Goal: Task Accomplishment & Management: Manage account settings

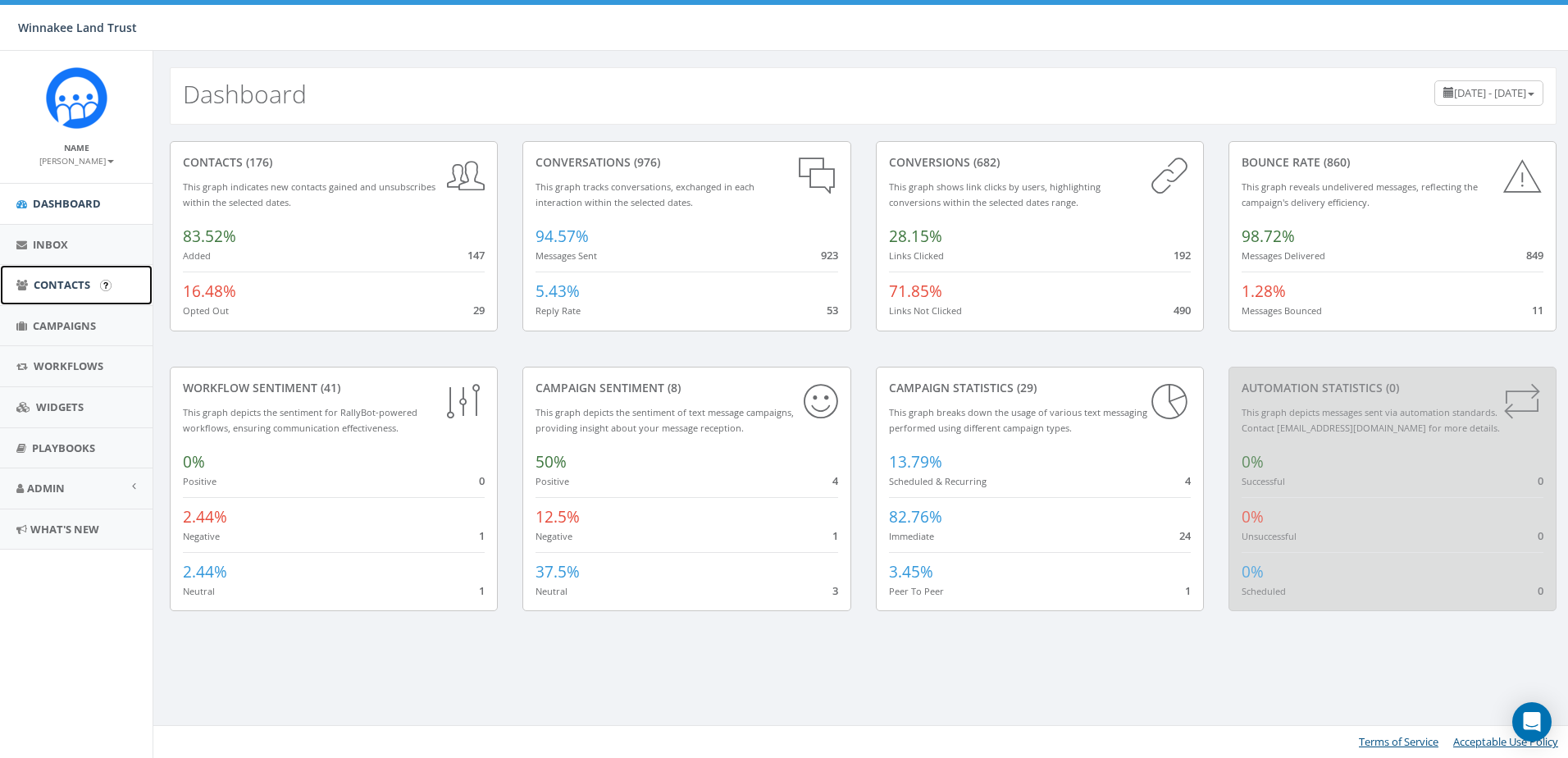
click at [63, 286] on span "Contacts" at bounding box center [62, 284] width 56 height 15
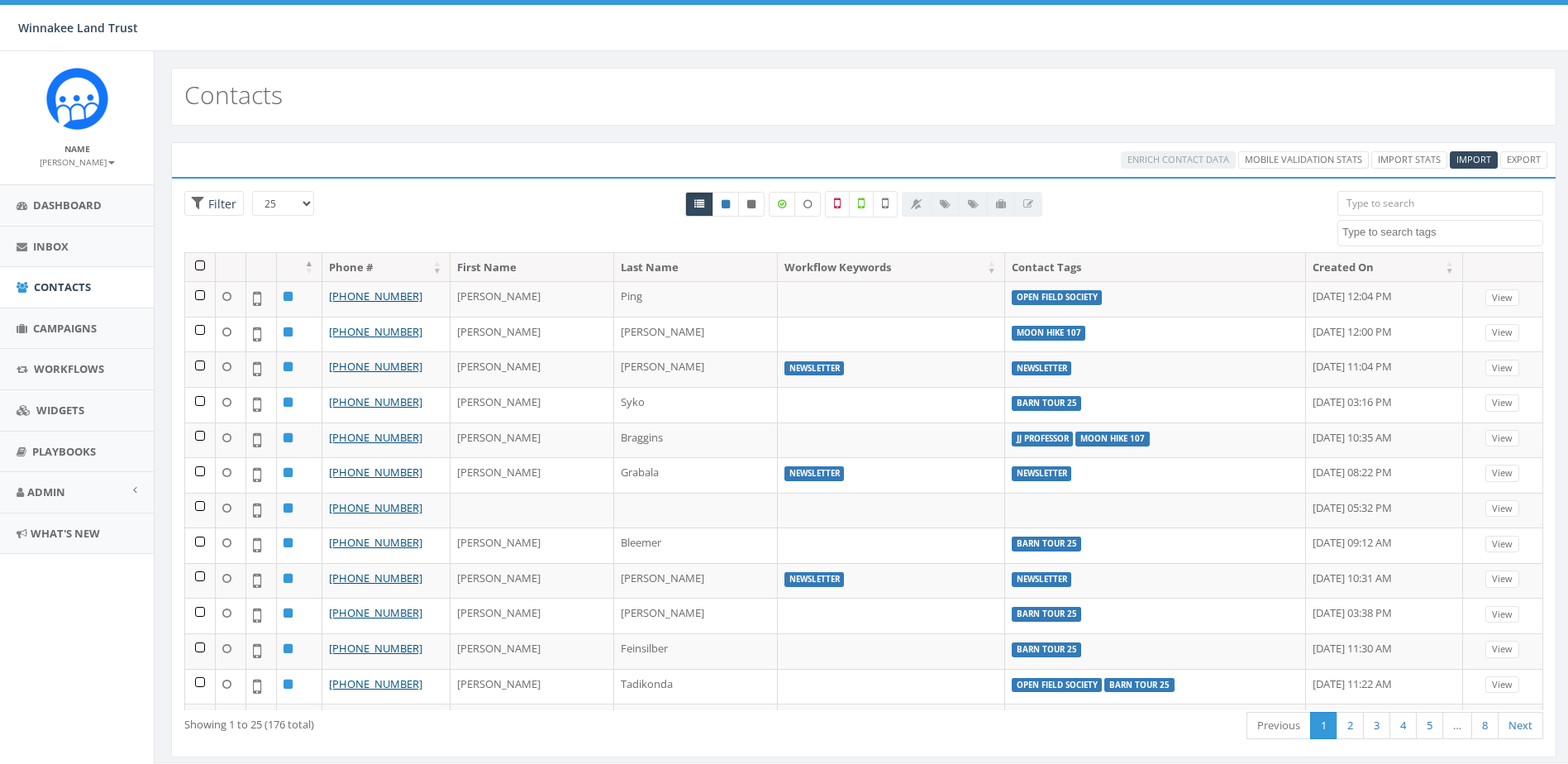
select select
click at [1435, 209] on input "search" at bounding box center [1440, 203] width 206 height 25
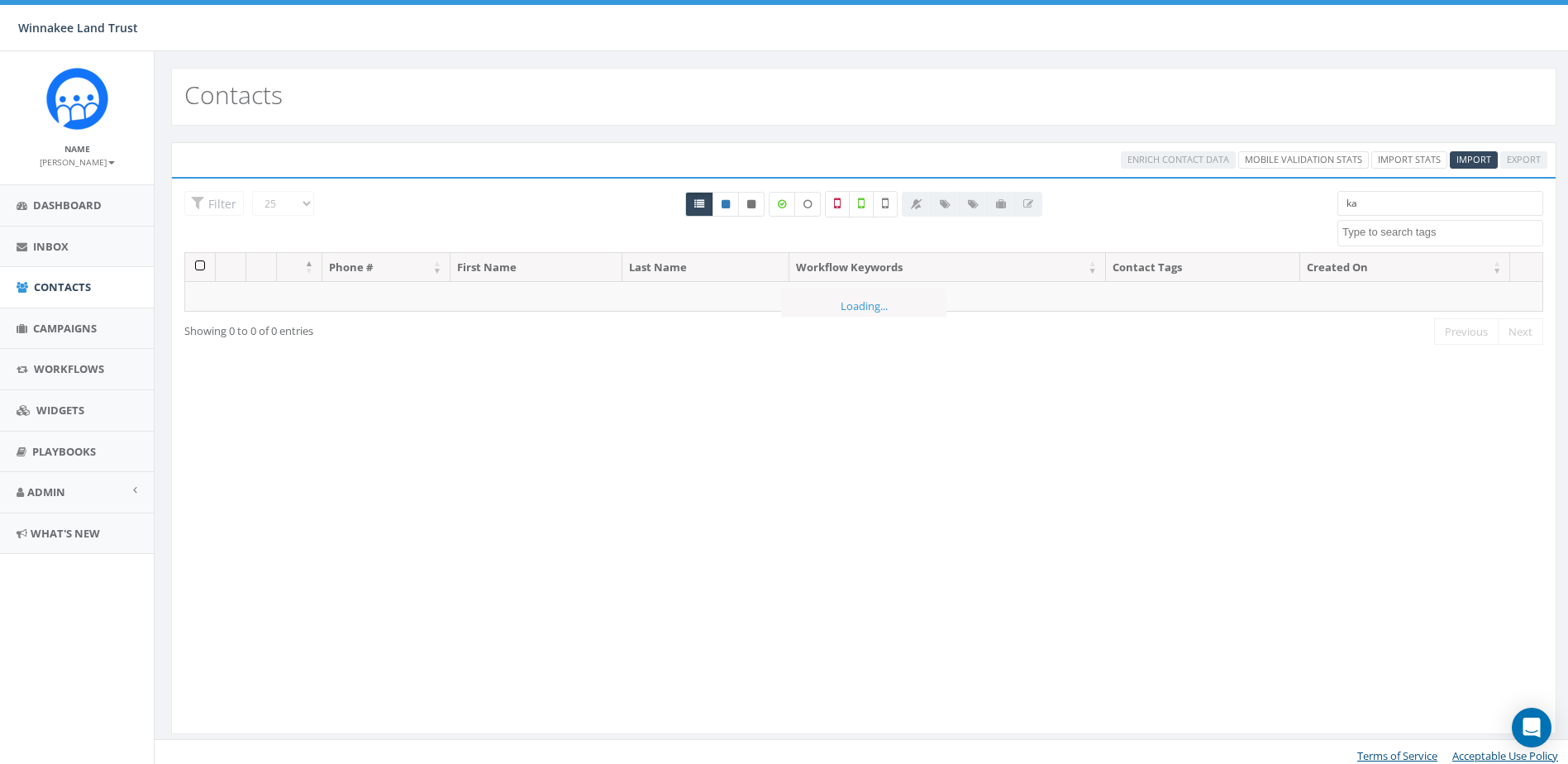
type input "k"
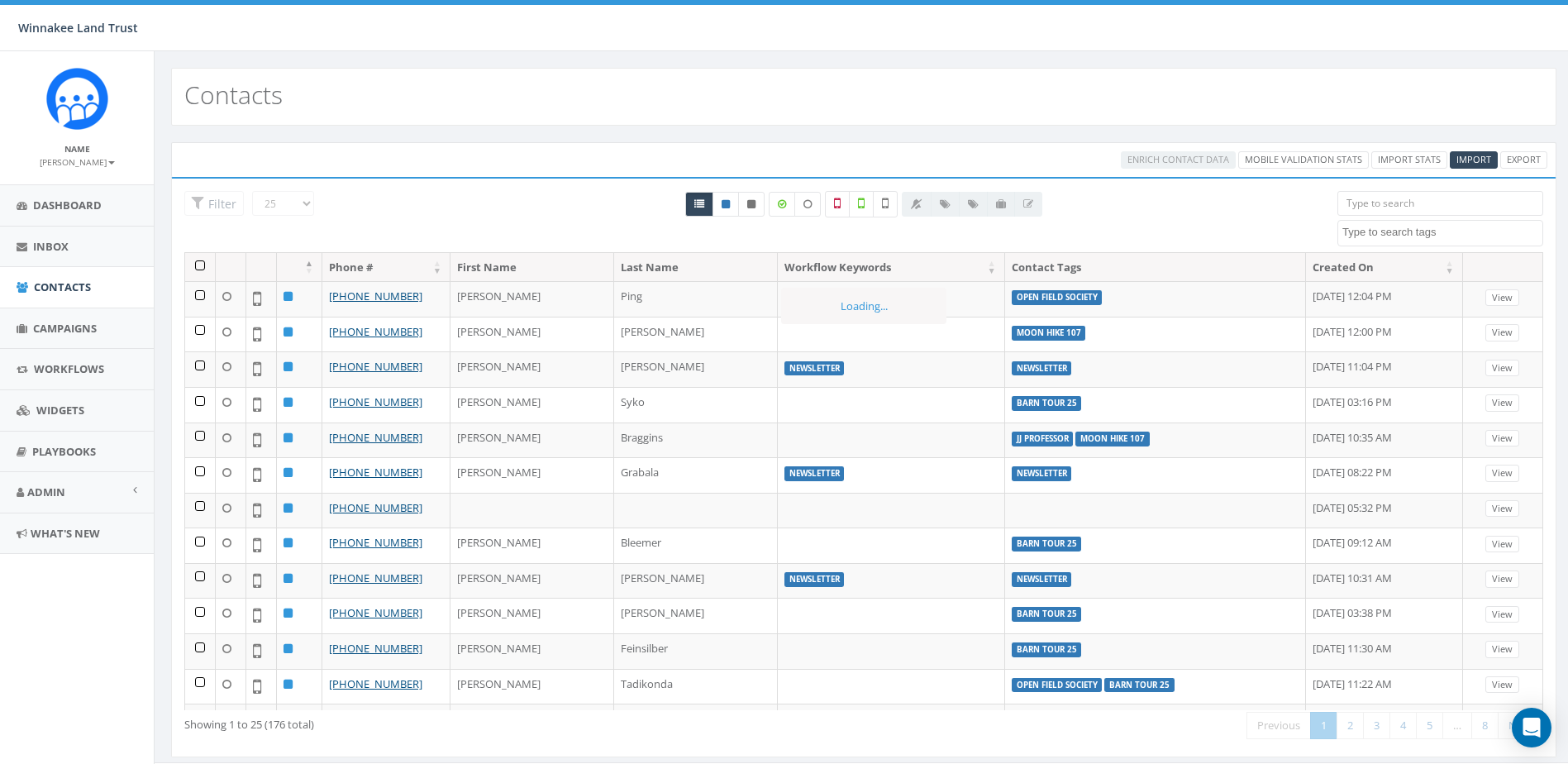
type input "m"
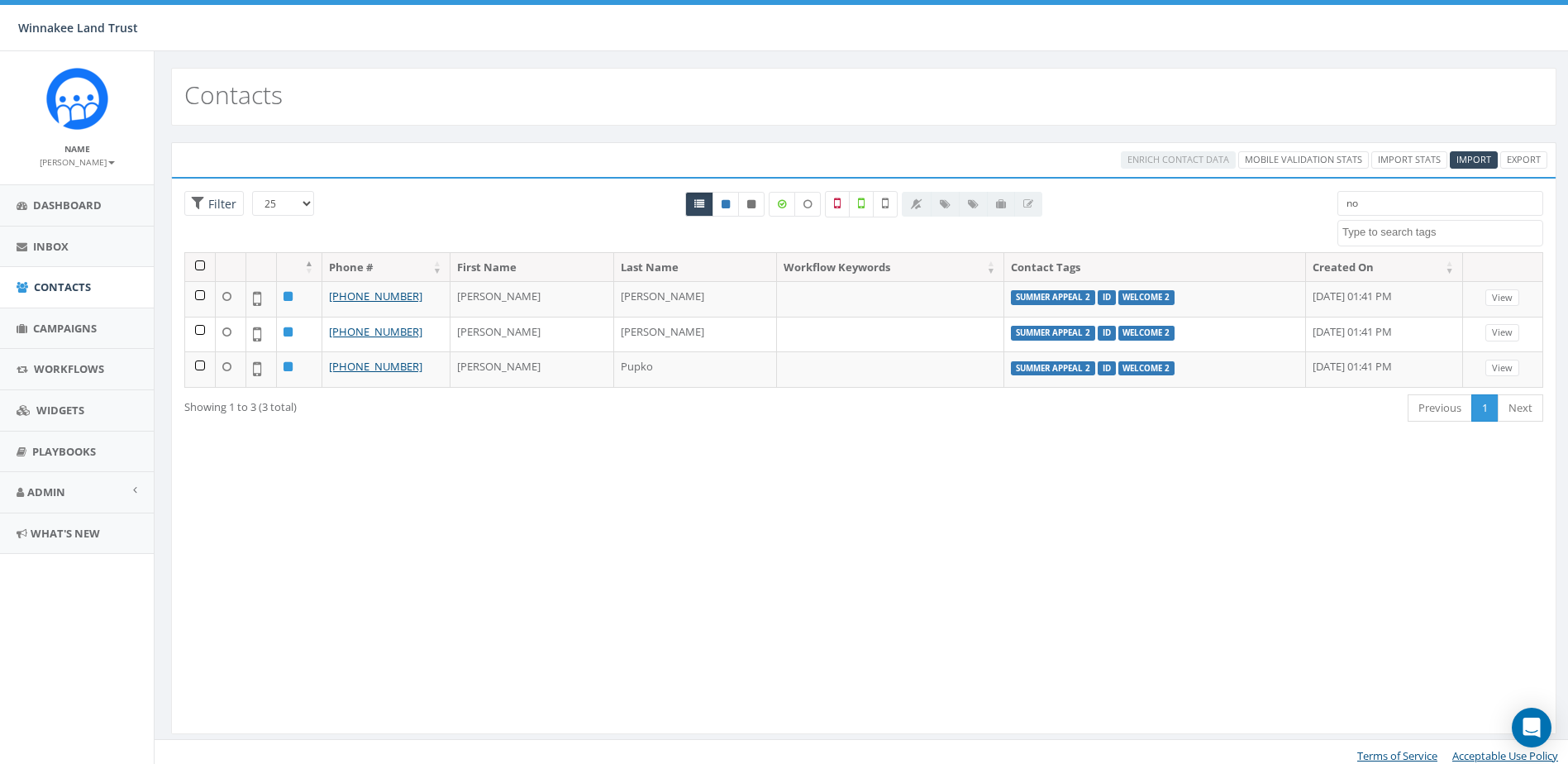
type input "n"
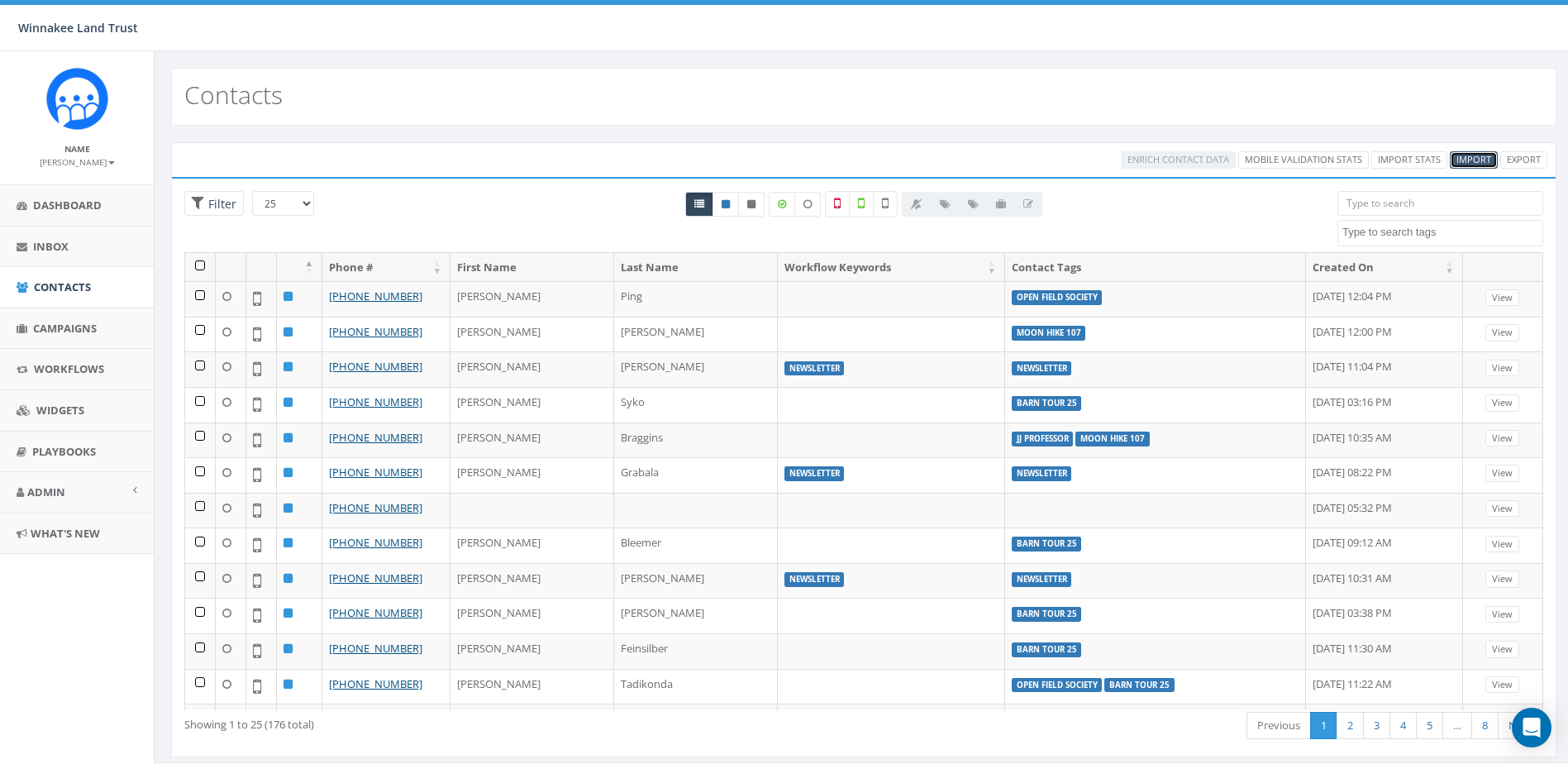
click at [1469, 157] on span "Import" at bounding box center [1474, 159] width 35 height 13
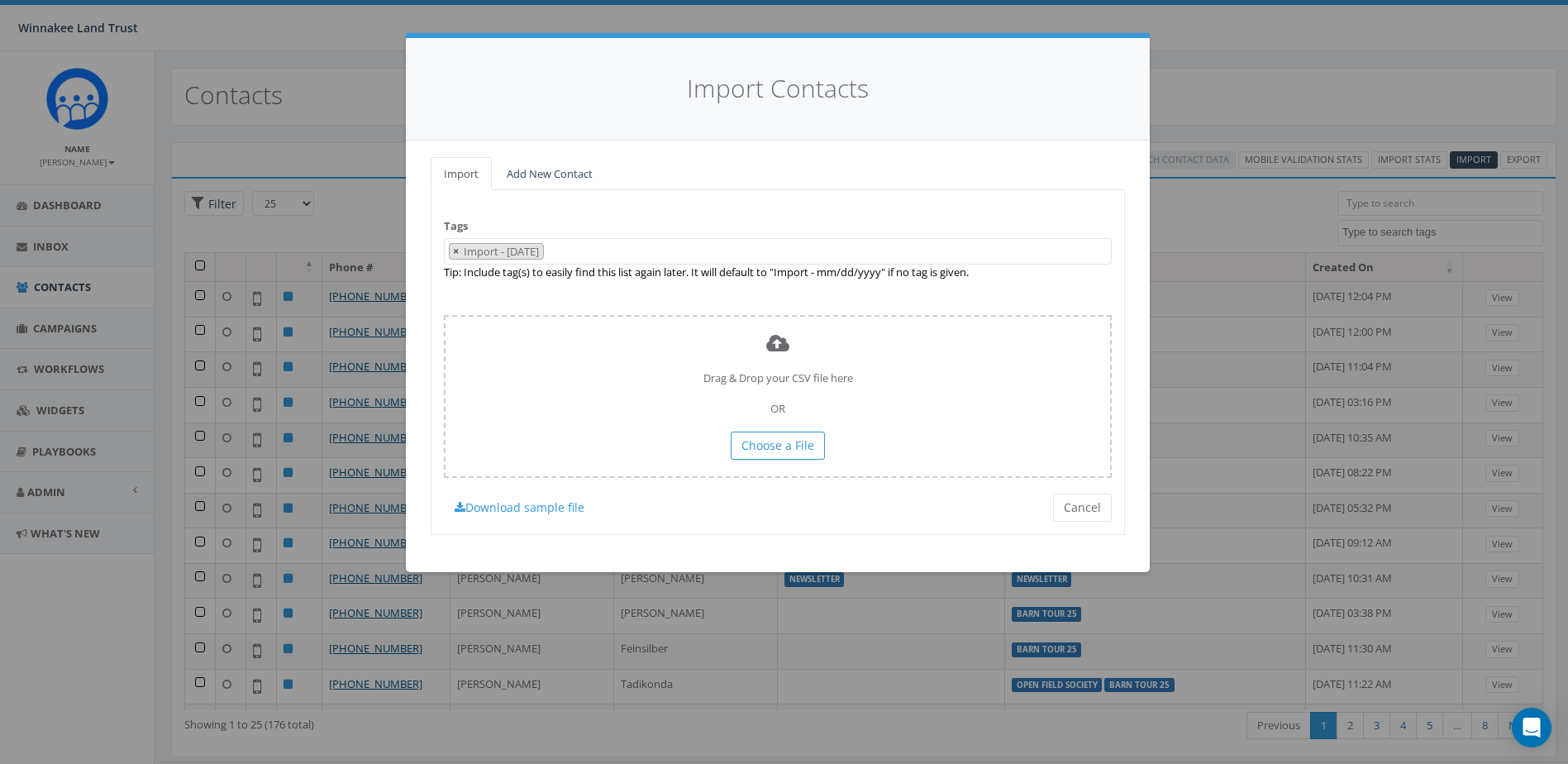
click at [455, 248] on span "×" at bounding box center [456, 251] width 5 height 15
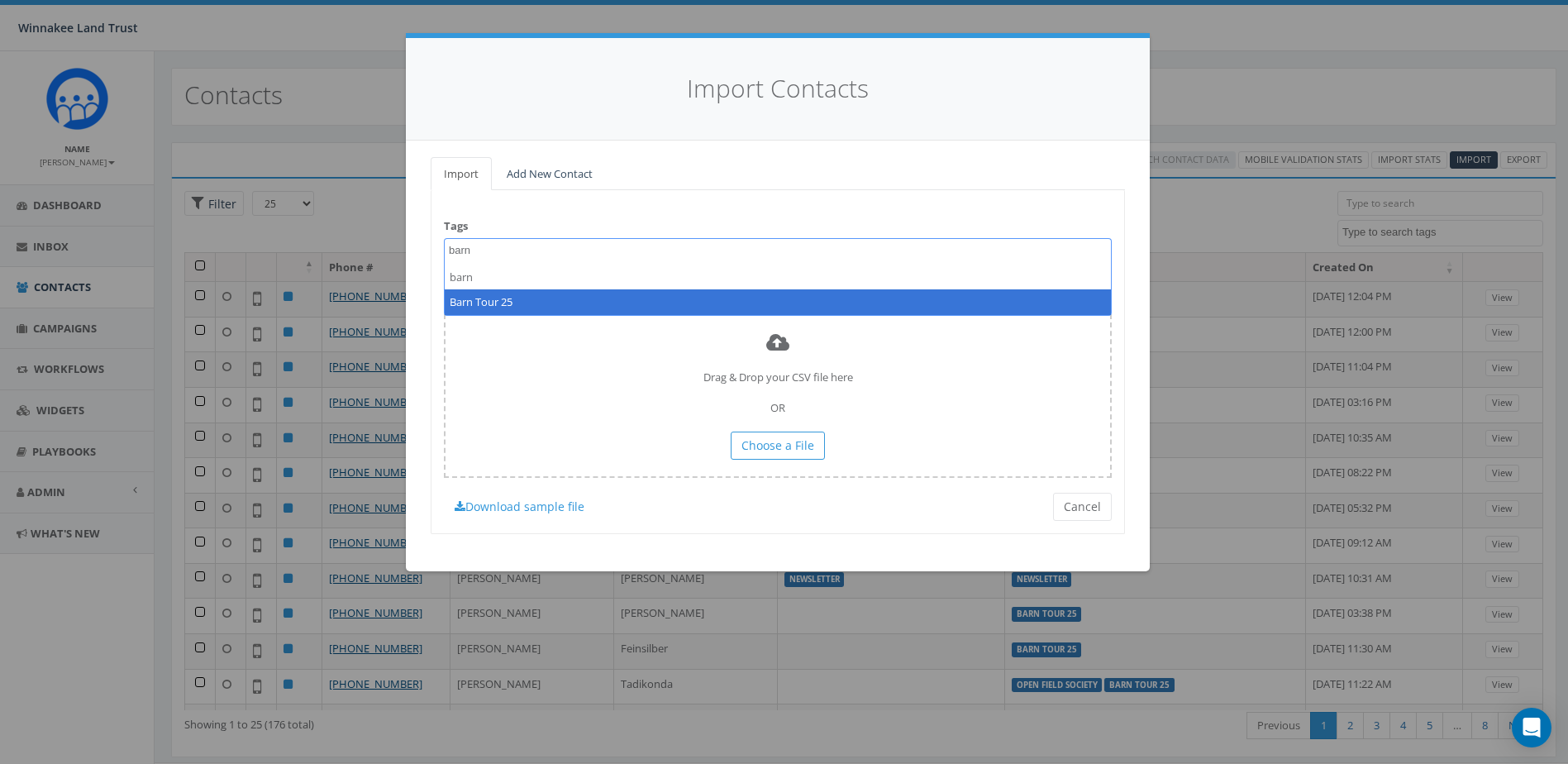
type textarea "barn"
select select "Barn Tour 25"
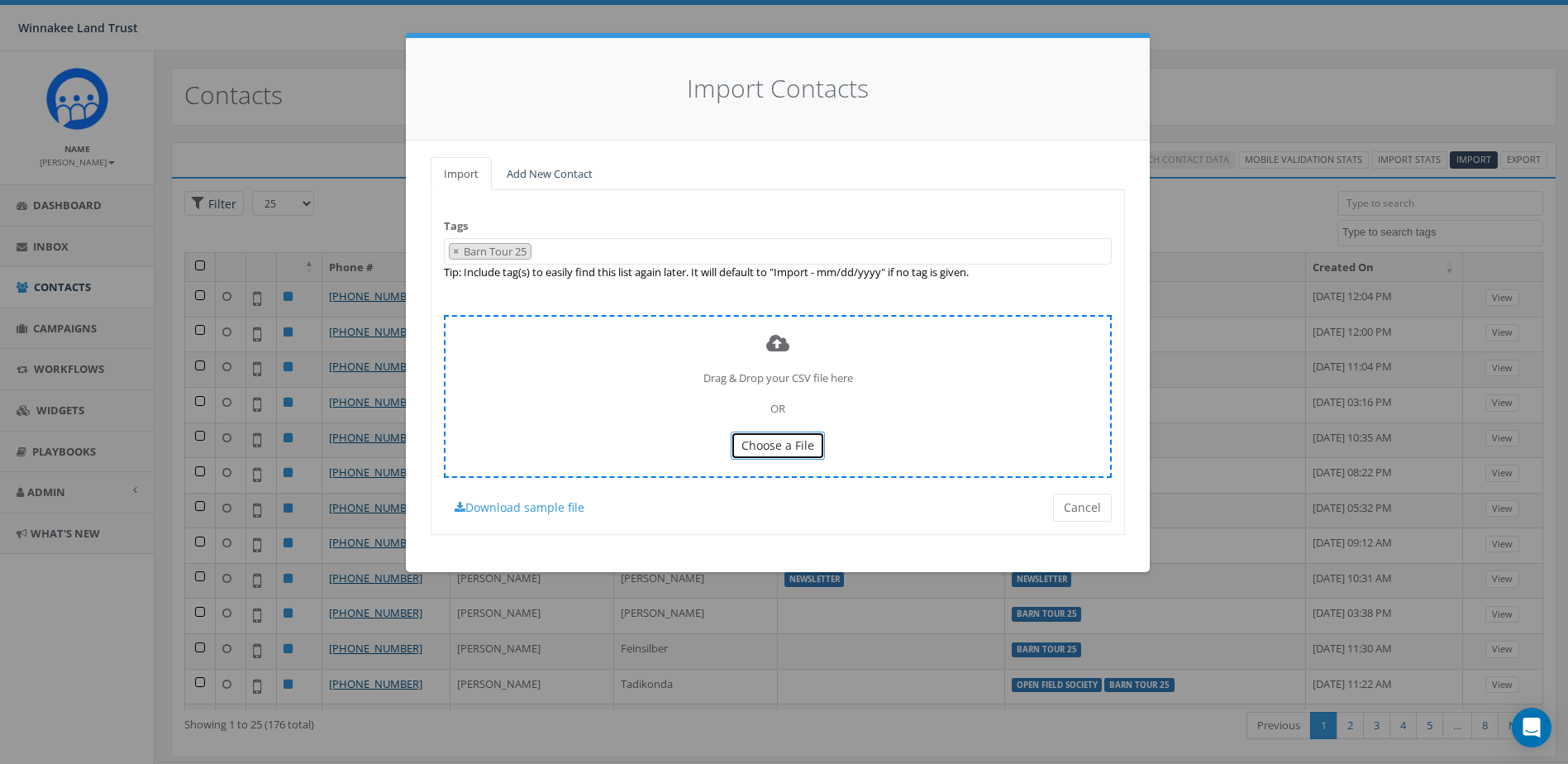
click at [738, 448] on button "Choose a File" at bounding box center [777, 445] width 94 height 28
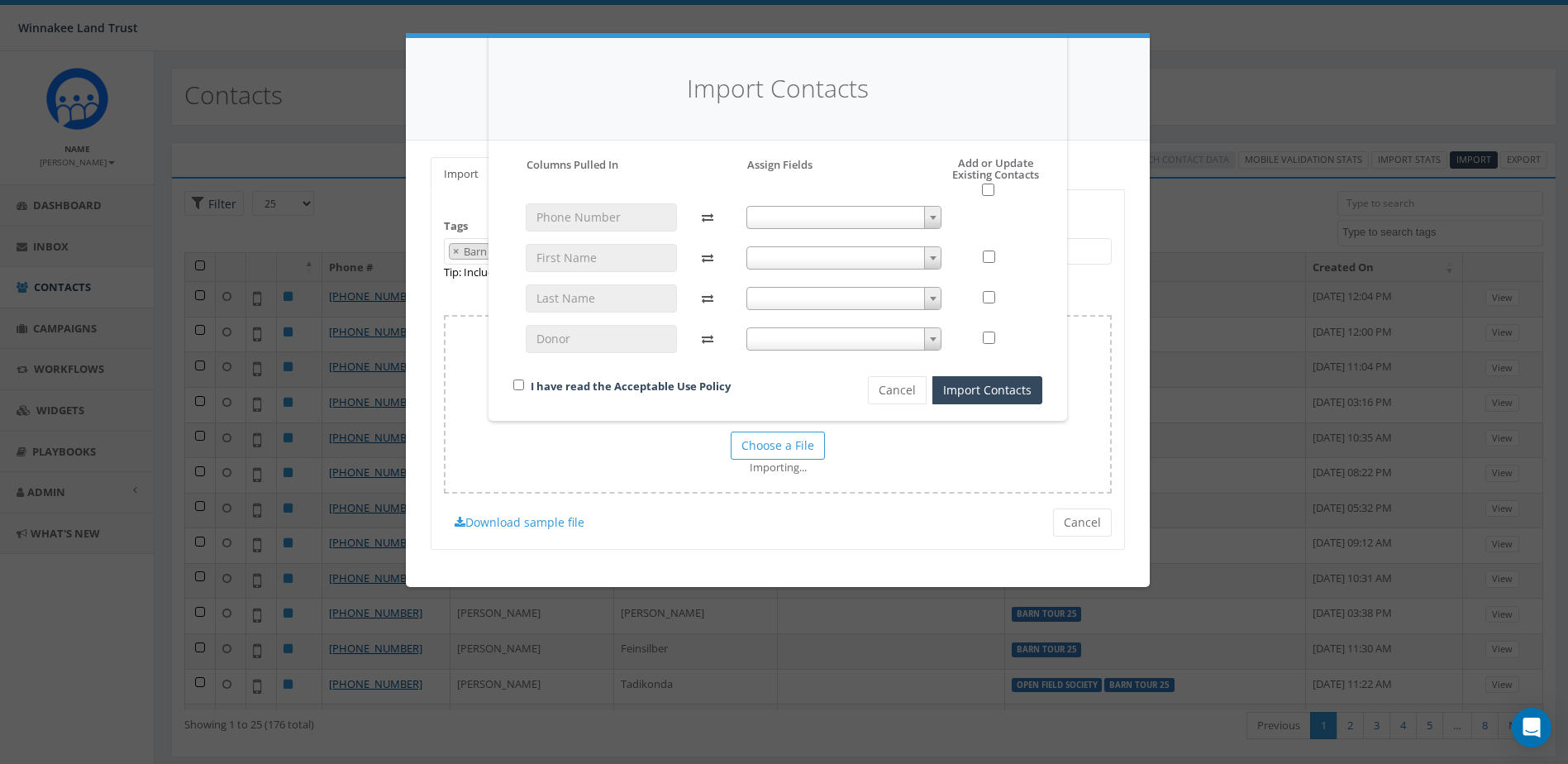
click at [800, 224] on span at bounding box center [845, 217] width 196 height 23
select select "phone_number"
click at [804, 262] on span at bounding box center [845, 257] width 196 height 23
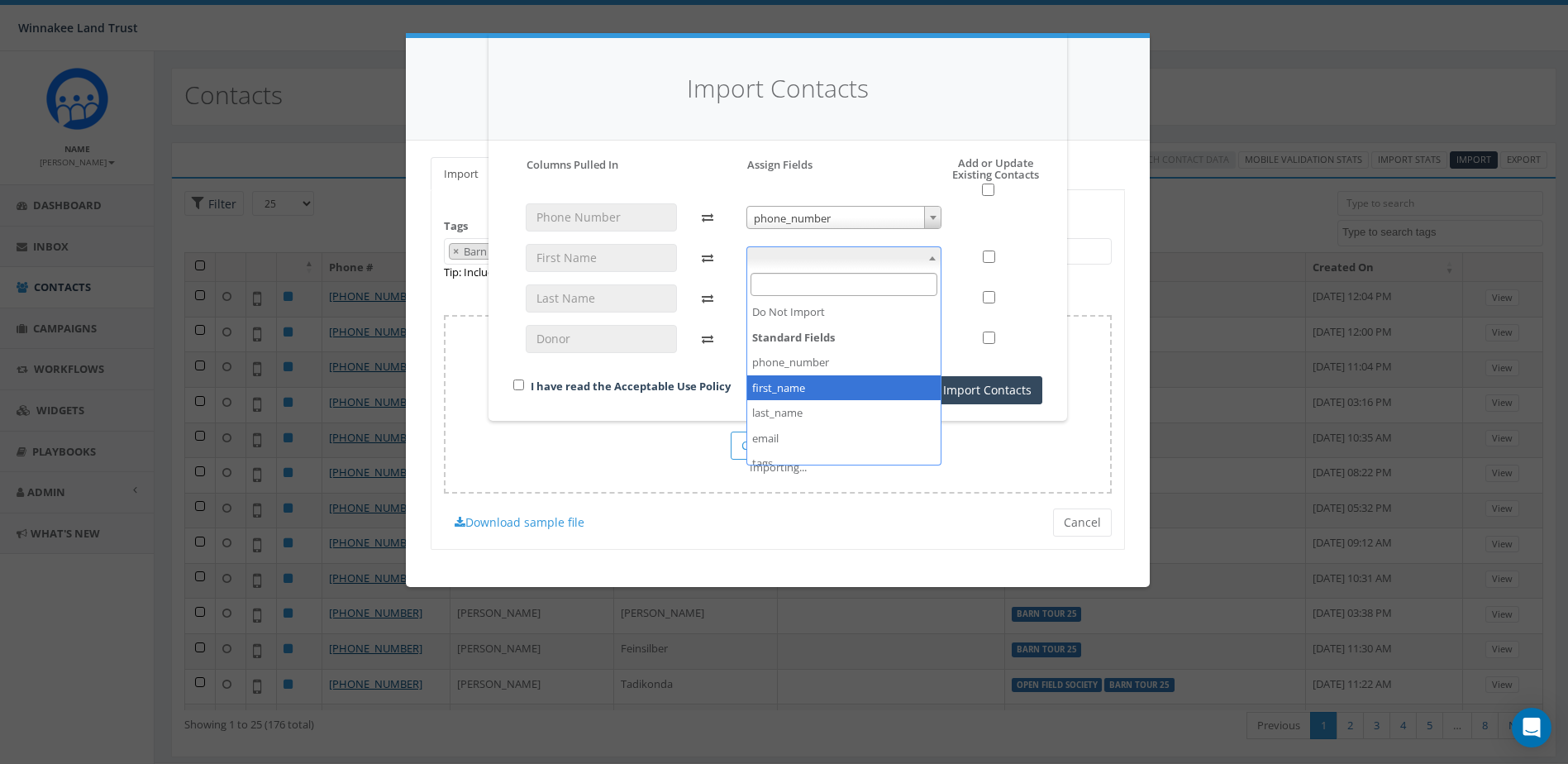
select select "first_name"
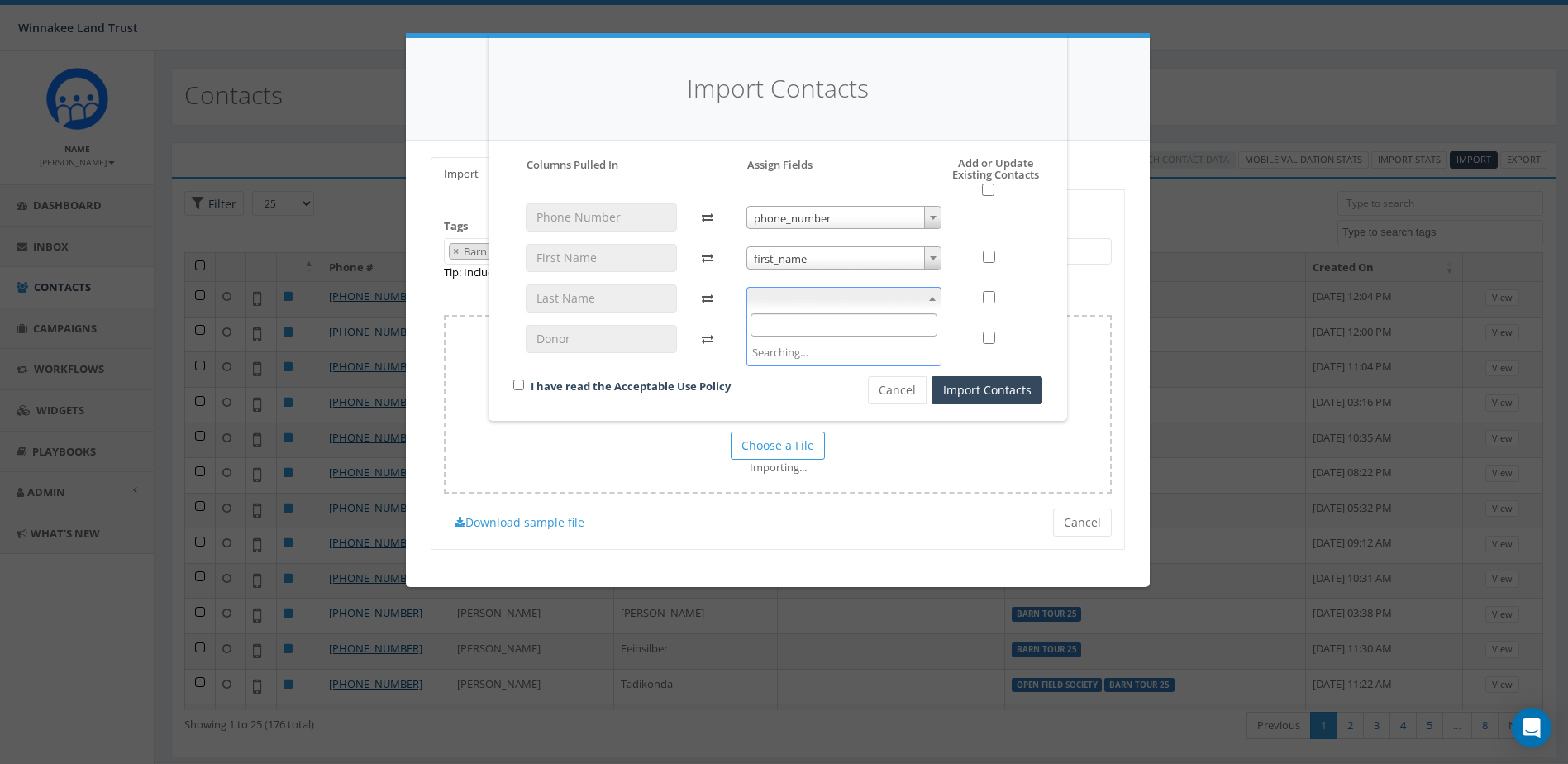
click at [812, 287] on span at bounding box center [845, 297] width 196 height 23
select select "last_name"
click at [826, 344] on span at bounding box center [845, 339] width 196 height 23
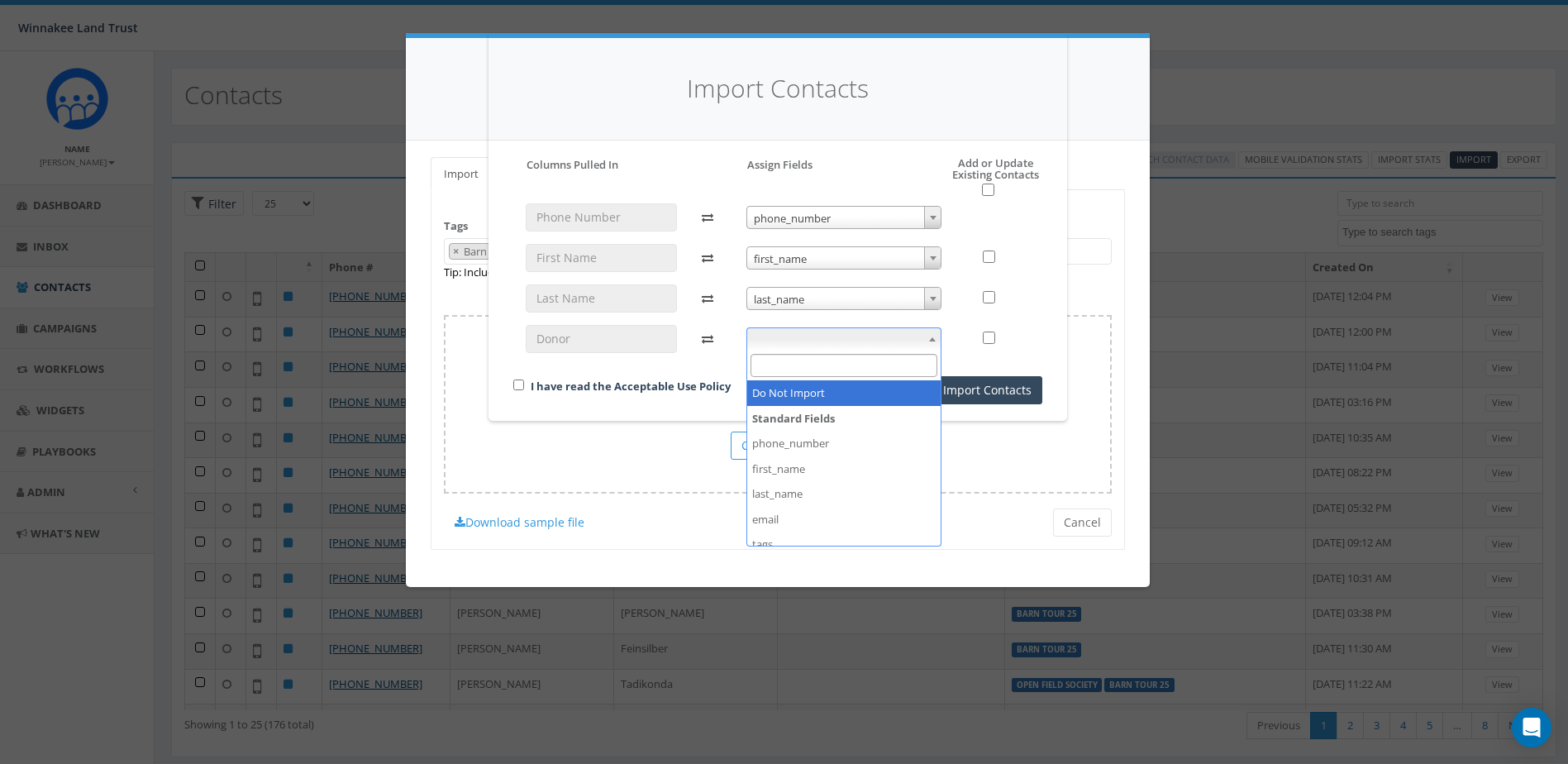
scroll to position [88, 0]
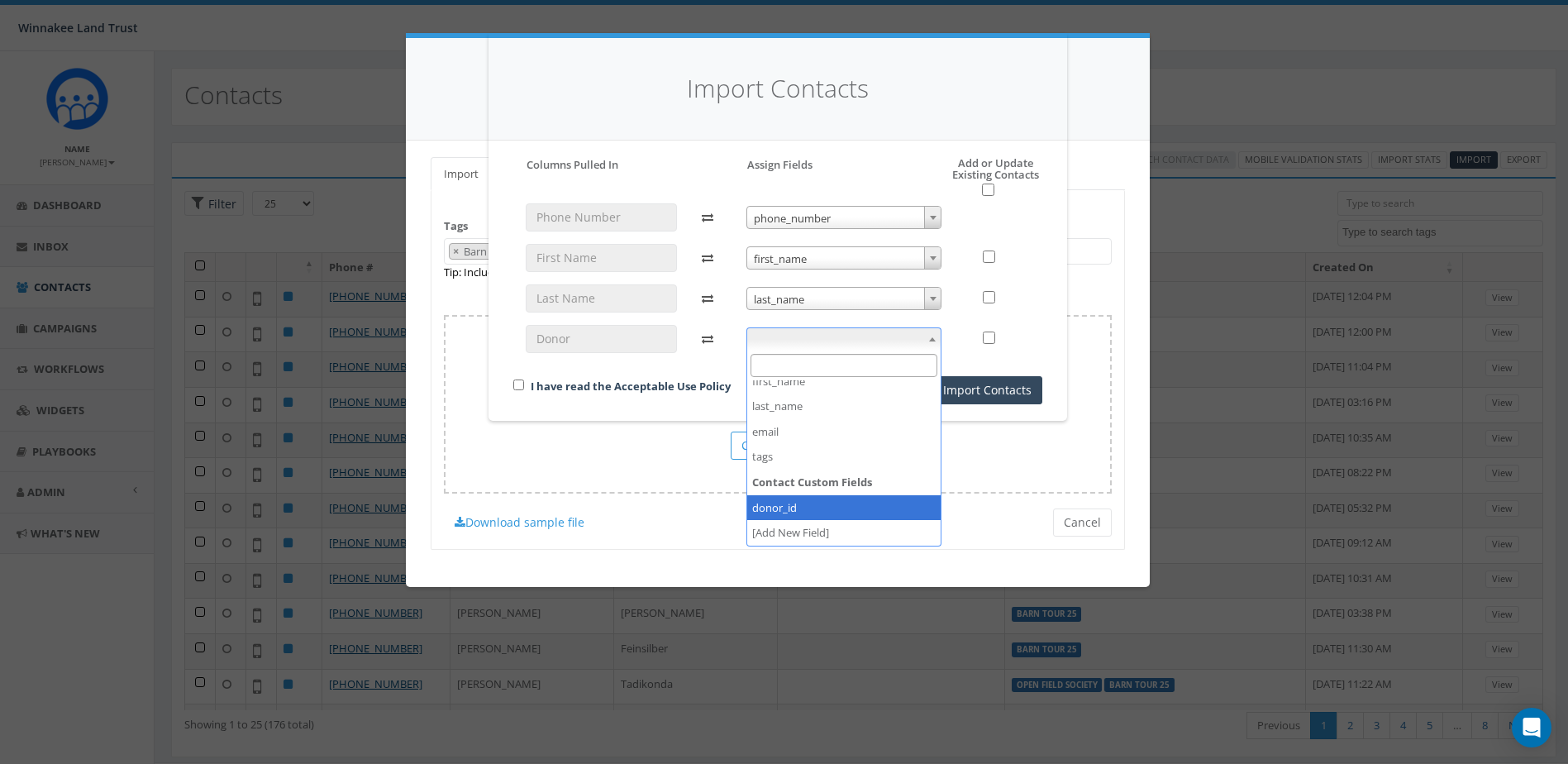
select select "donor_id"
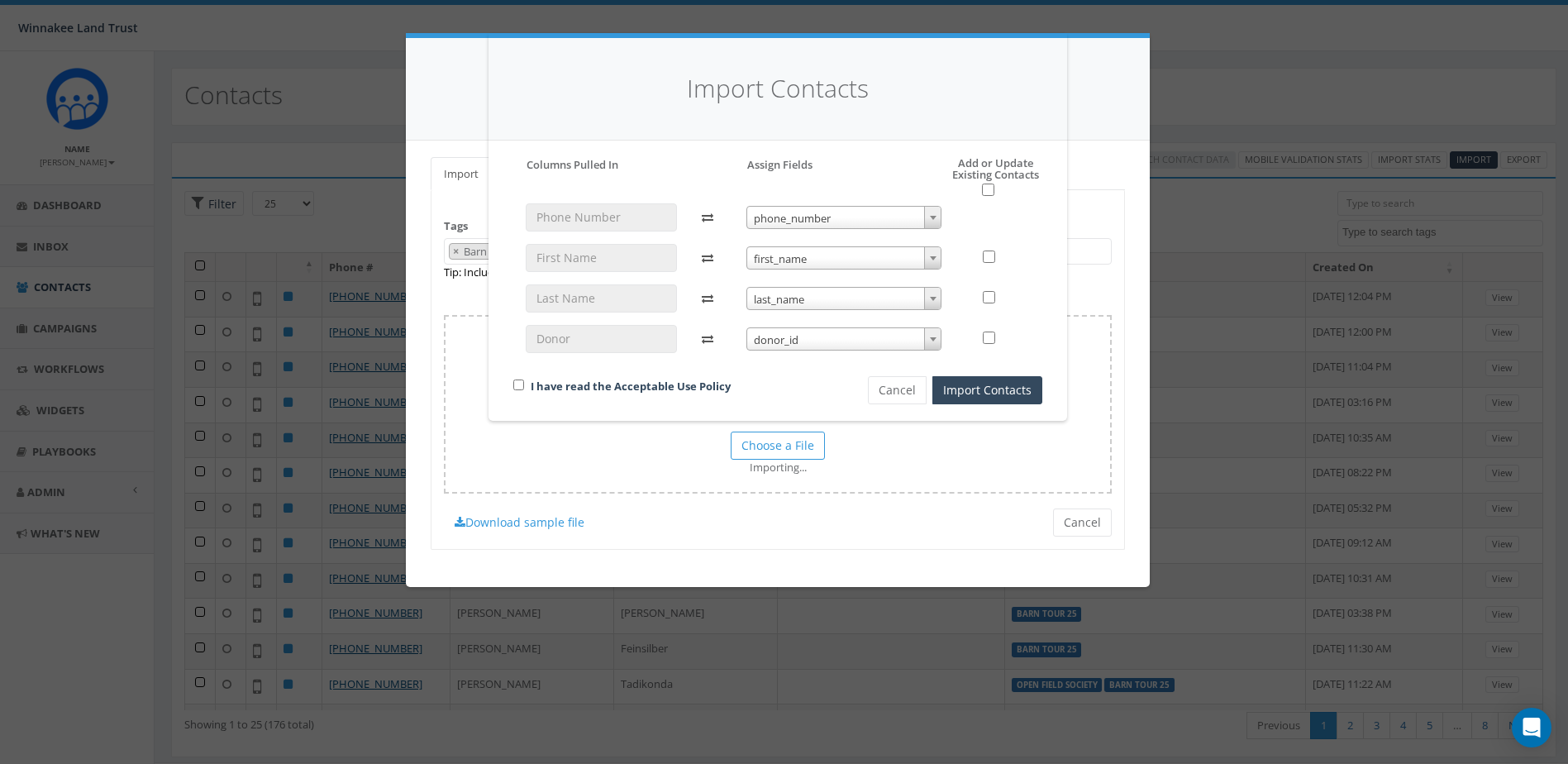
click at [899, 130] on div "Import Contacts" at bounding box center [778, 90] width 579 height 102
click at [518, 386] on input "checkbox" at bounding box center [519, 385] width 11 height 11
checkbox input "true"
click at [1017, 390] on button "Import Contacts" at bounding box center [988, 390] width 110 height 28
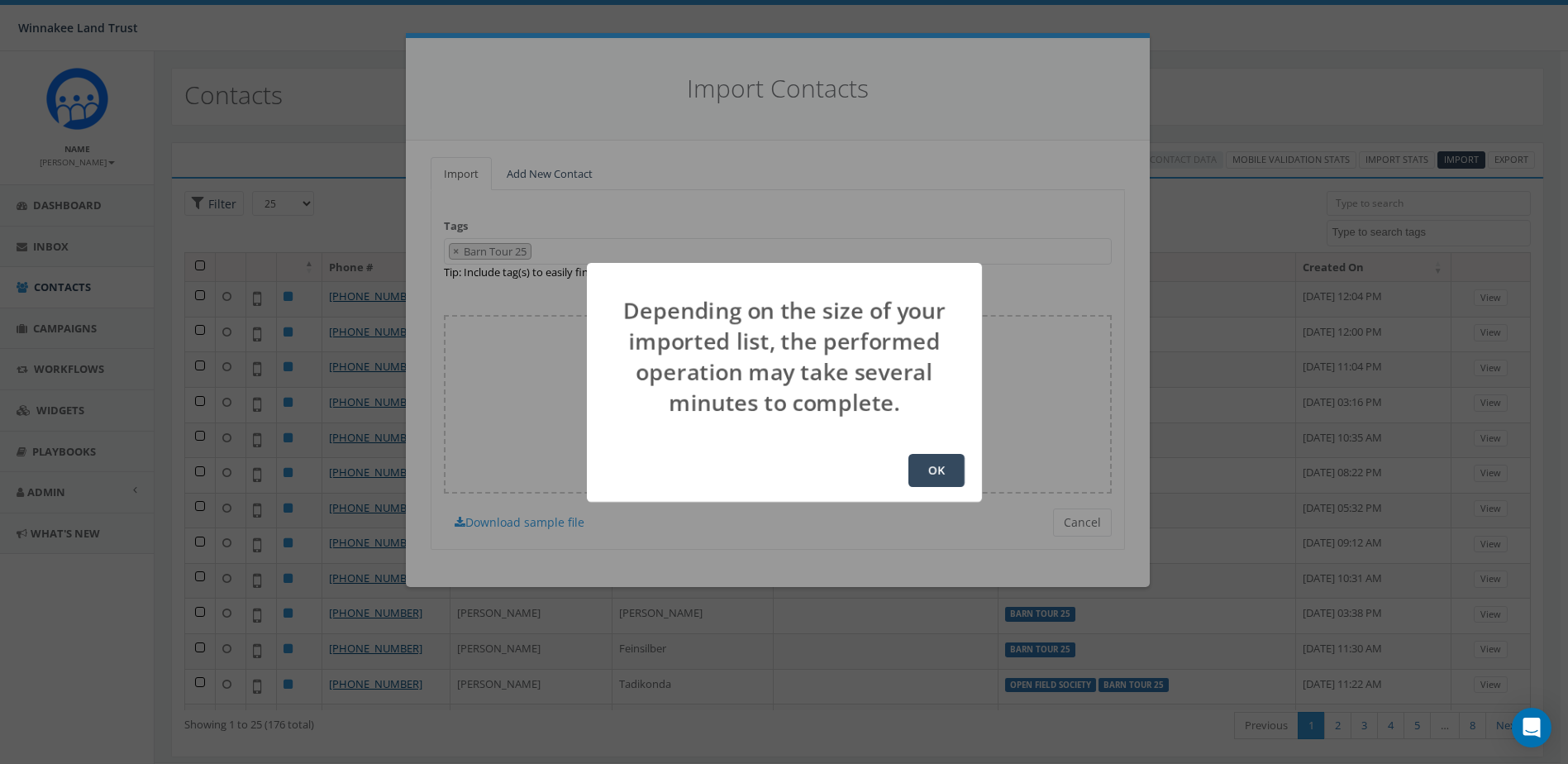
click at [939, 468] on button "OK" at bounding box center [936, 470] width 56 height 33
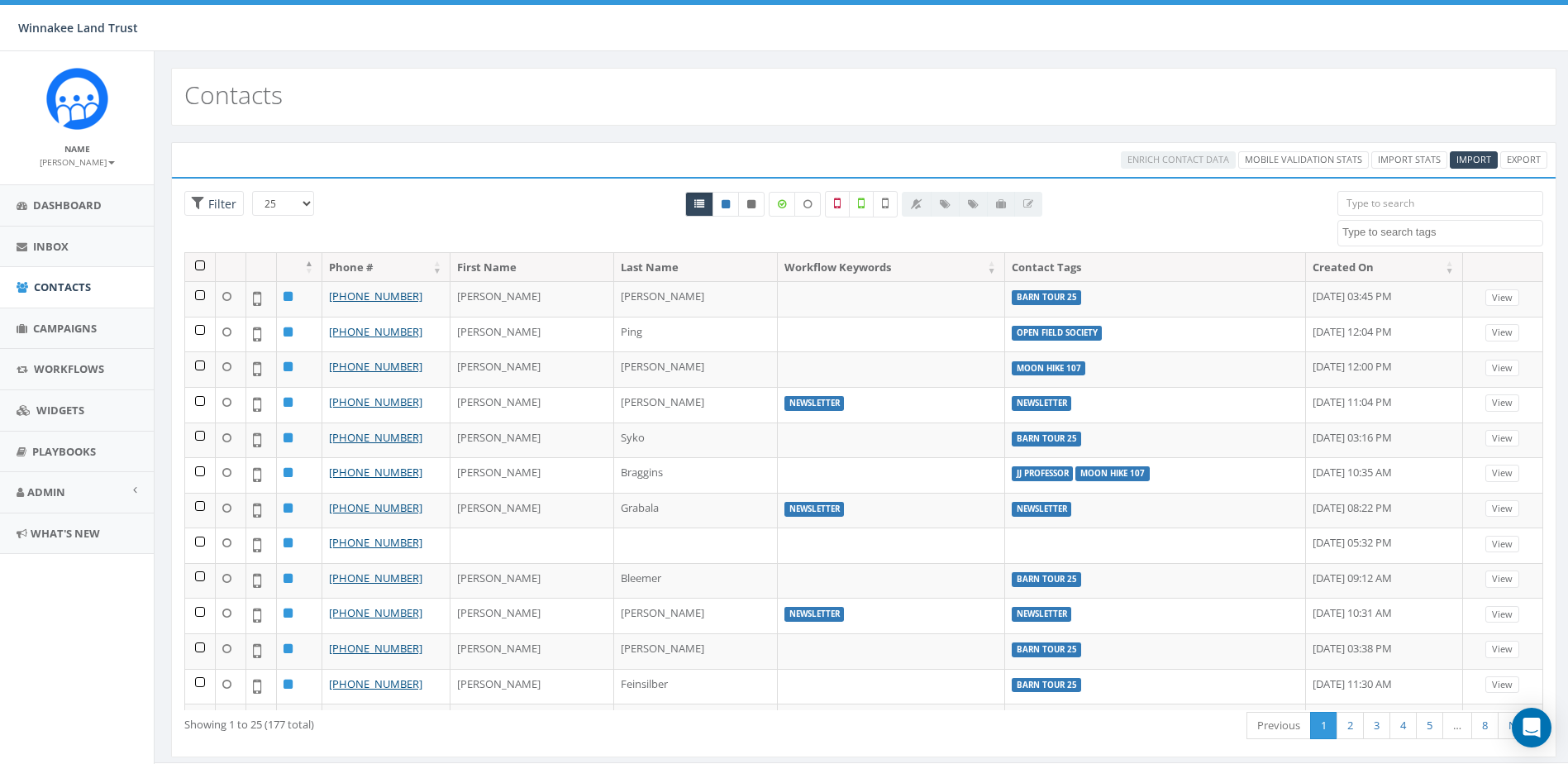
select select
click at [57, 339] on link "Campaigns" at bounding box center [77, 328] width 154 height 40
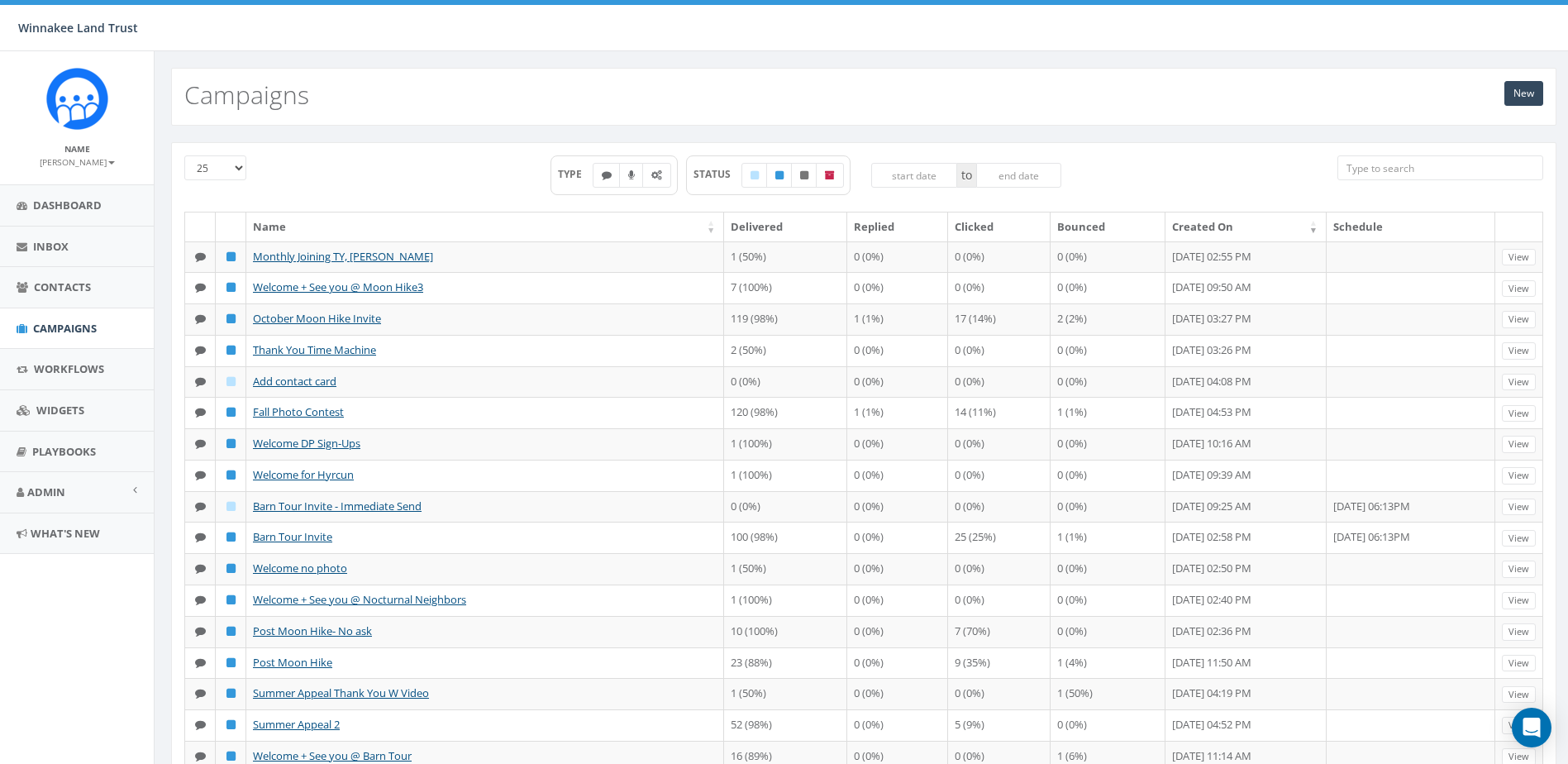
click at [1362, 168] on input "search" at bounding box center [1440, 167] width 206 height 25
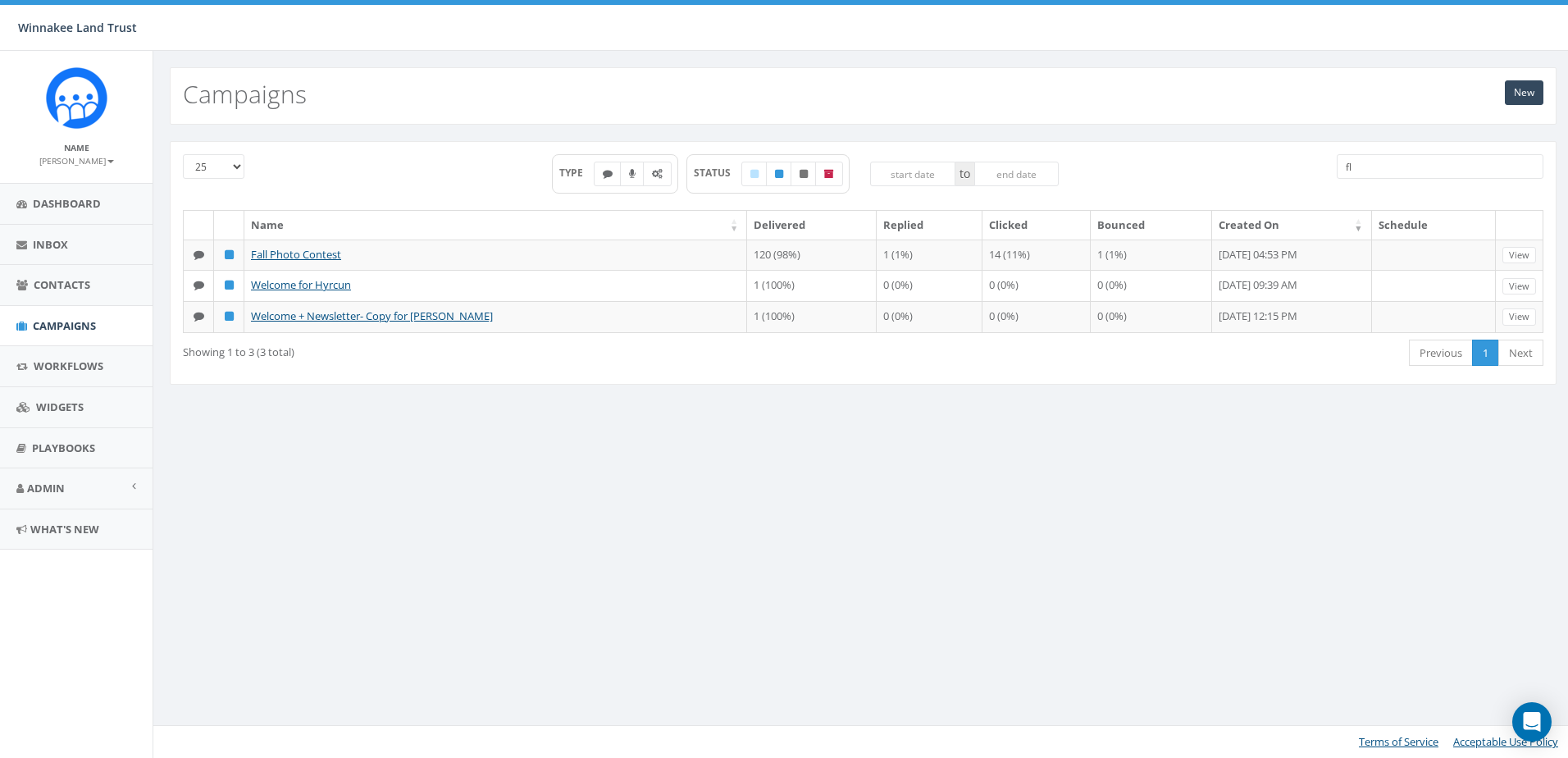
type input "f"
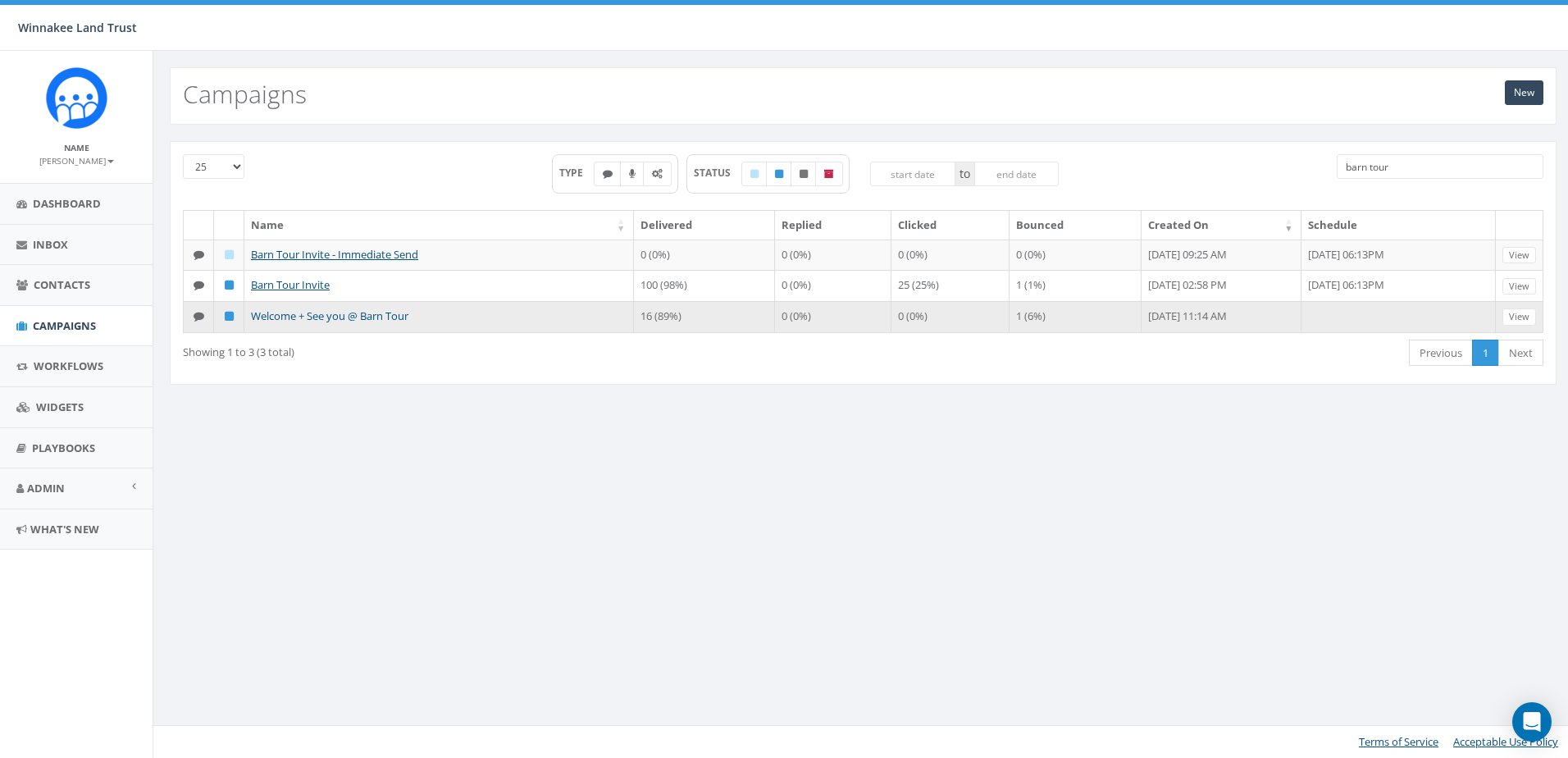
type input "barn tour"
click at [334, 319] on link "Welcome + See you @ Barn Tour" at bounding box center [329, 316] width 157 height 15
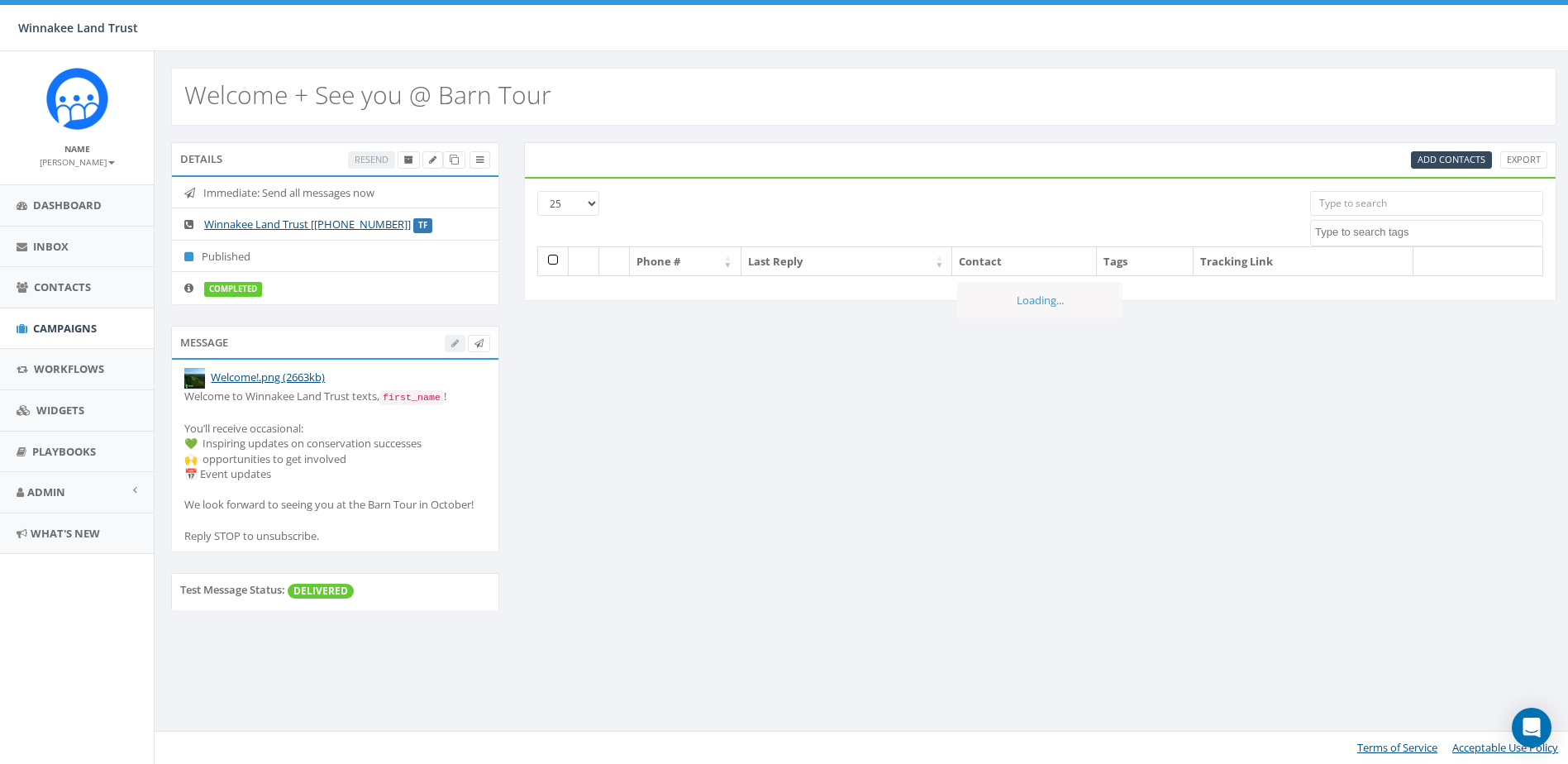
select select
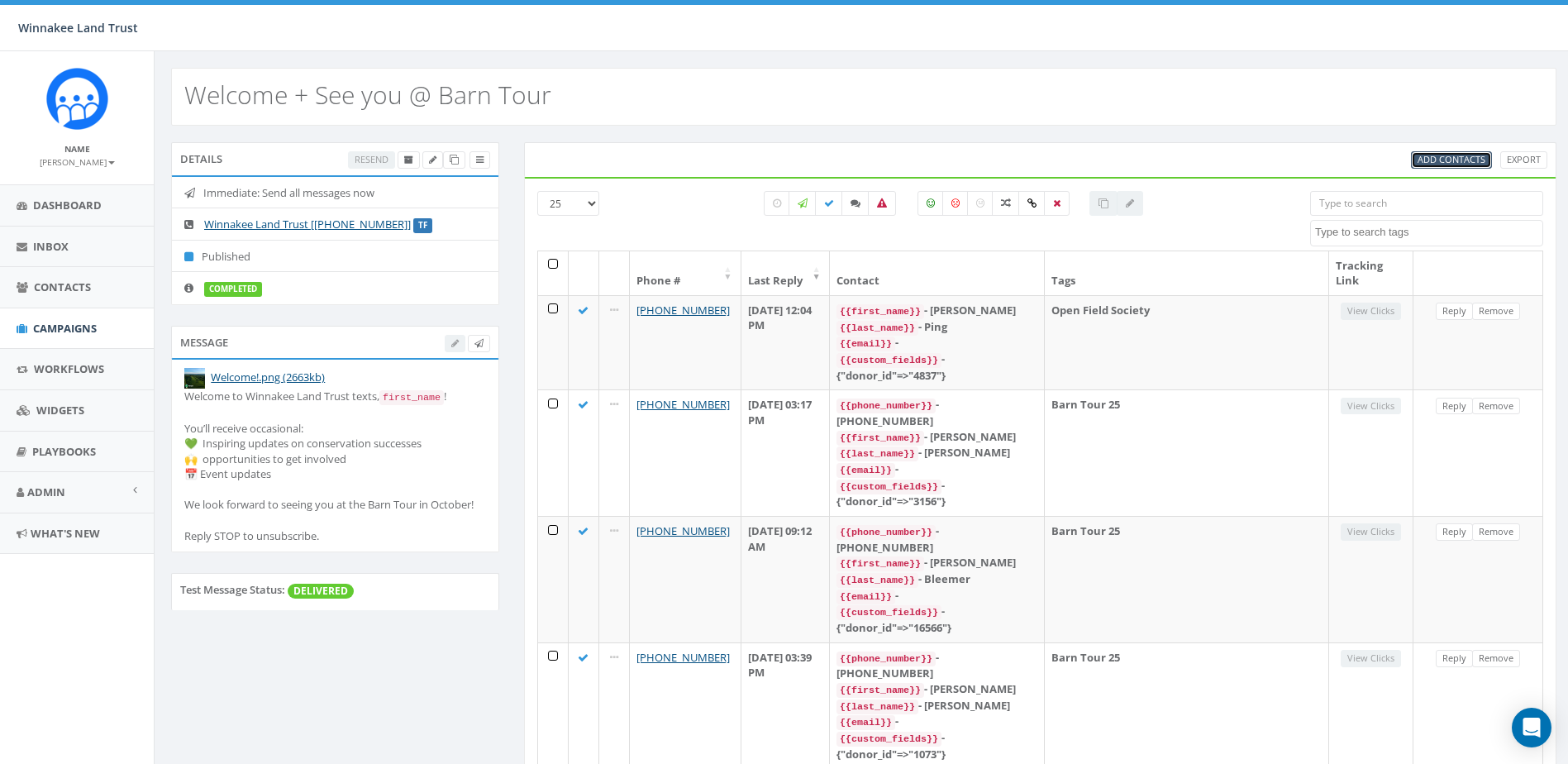
click at [1441, 161] on span "Add Contacts" at bounding box center [1452, 159] width 68 height 13
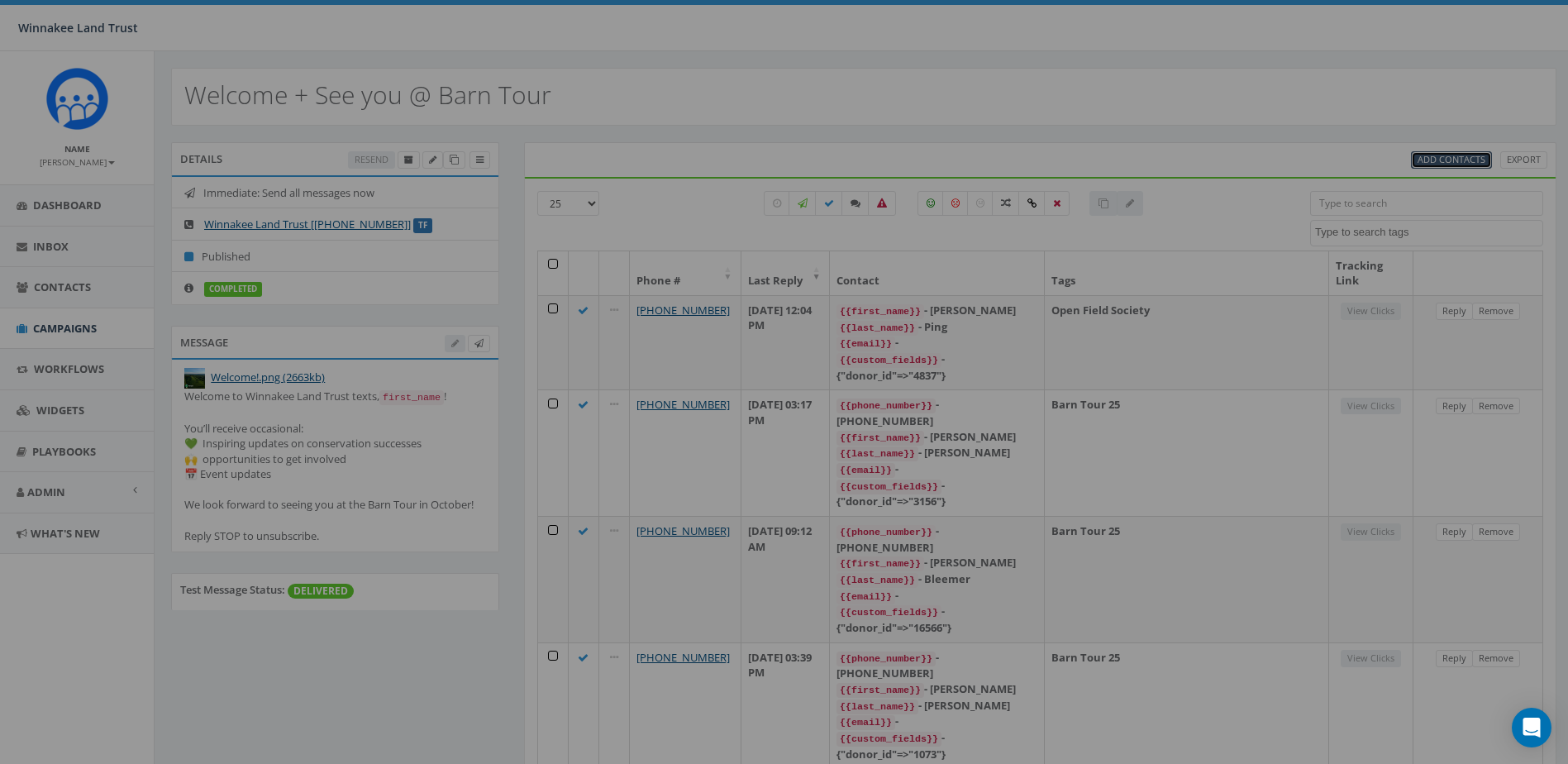
select select
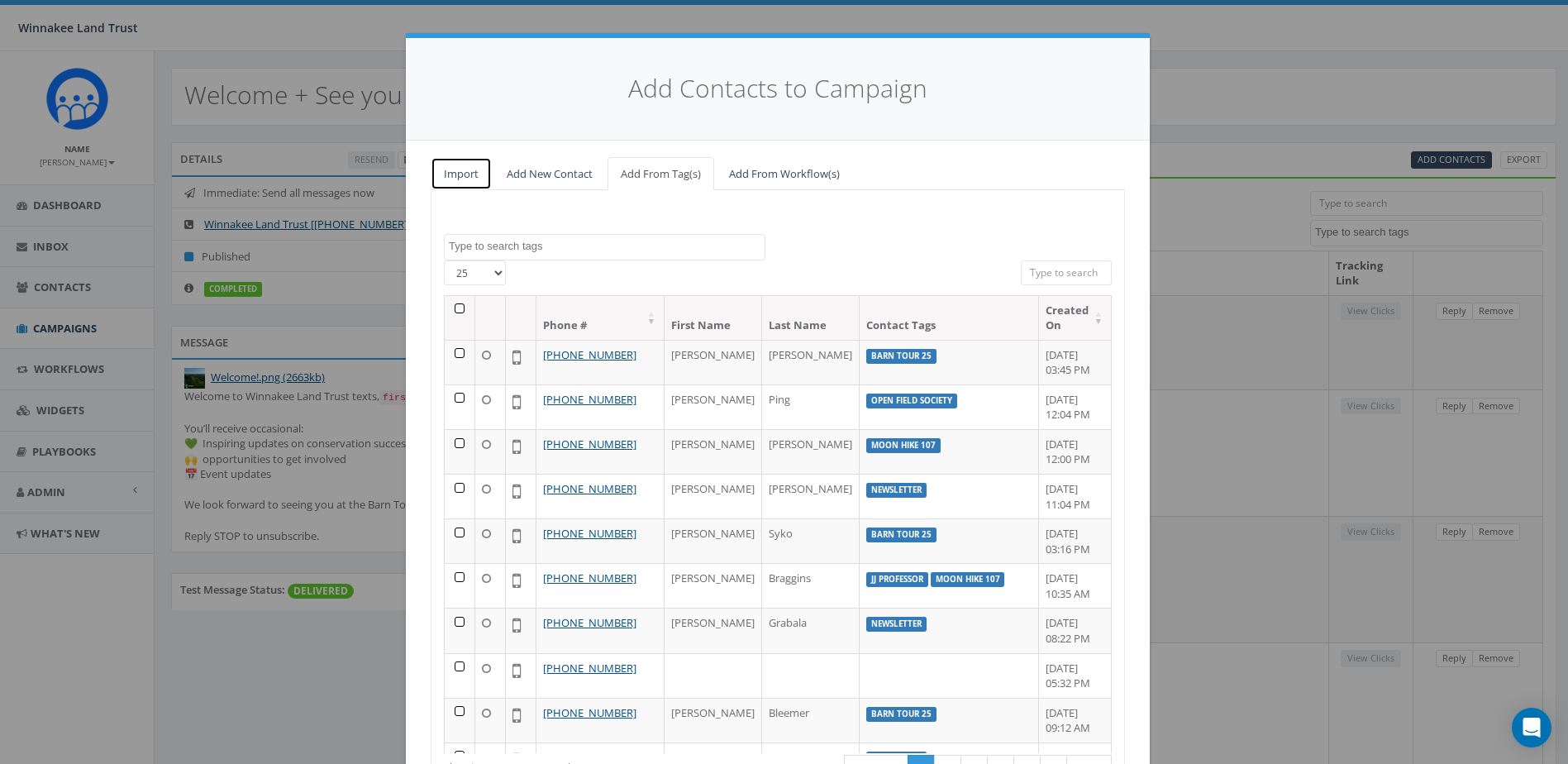
click at [464, 179] on link "Import" at bounding box center [461, 174] width 61 height 34
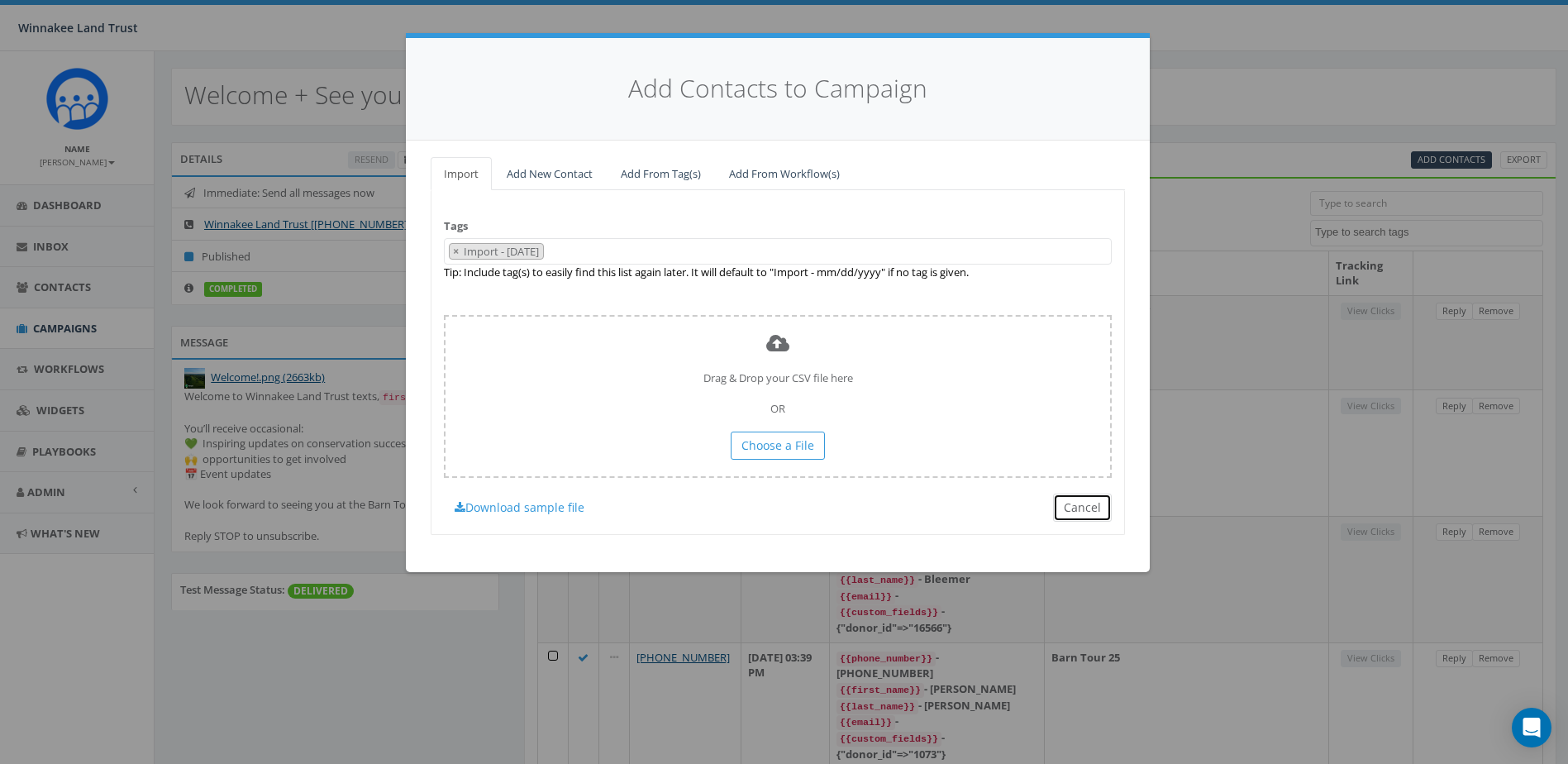
click at [1086, 501] on button "Cancel" at bounding box center [1083, 507] width 59 height 28
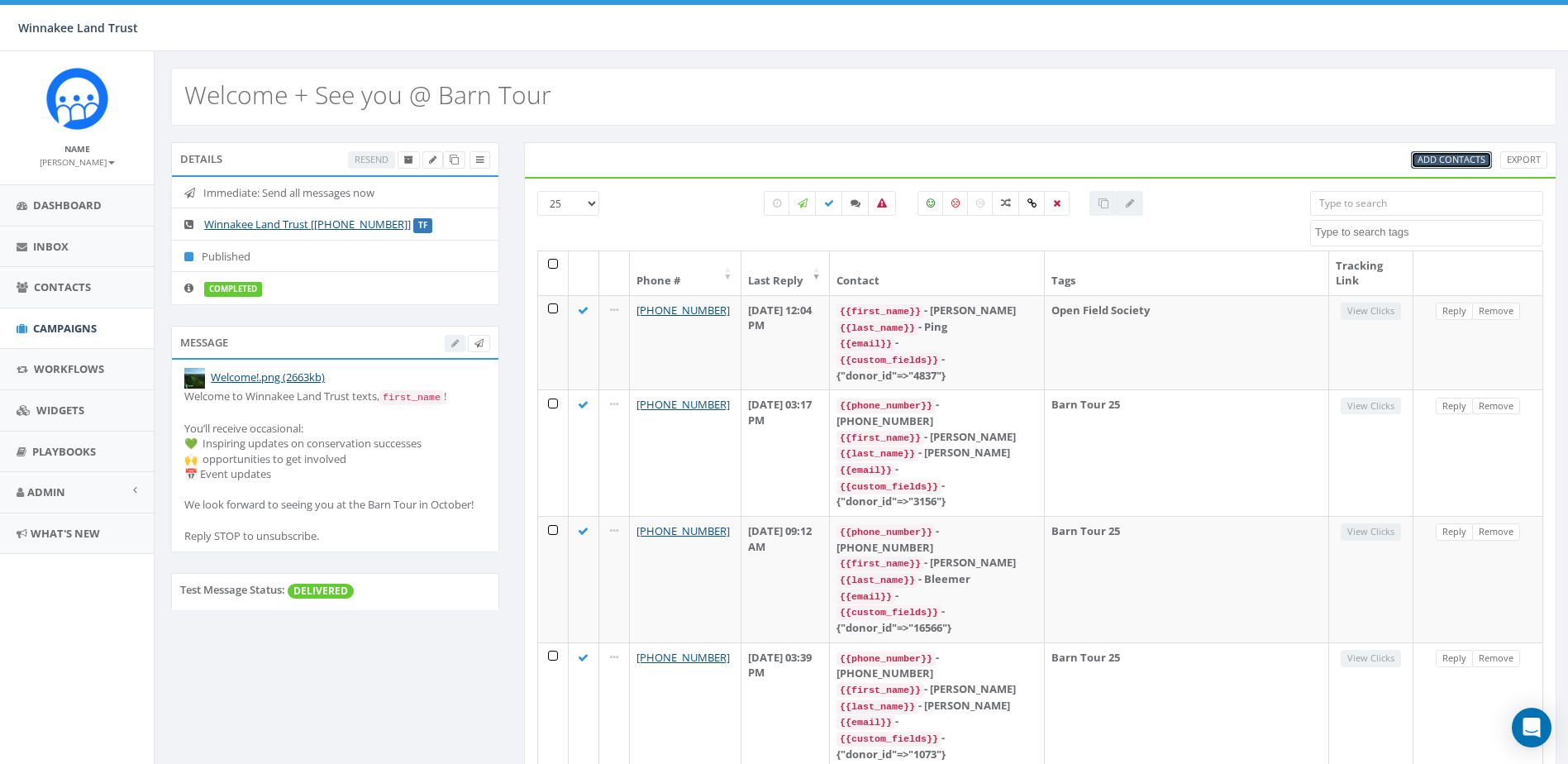
click at [1453, 158] on span "Add Contacts" at bounding box center [1452, 159] width 68 height 13
select select
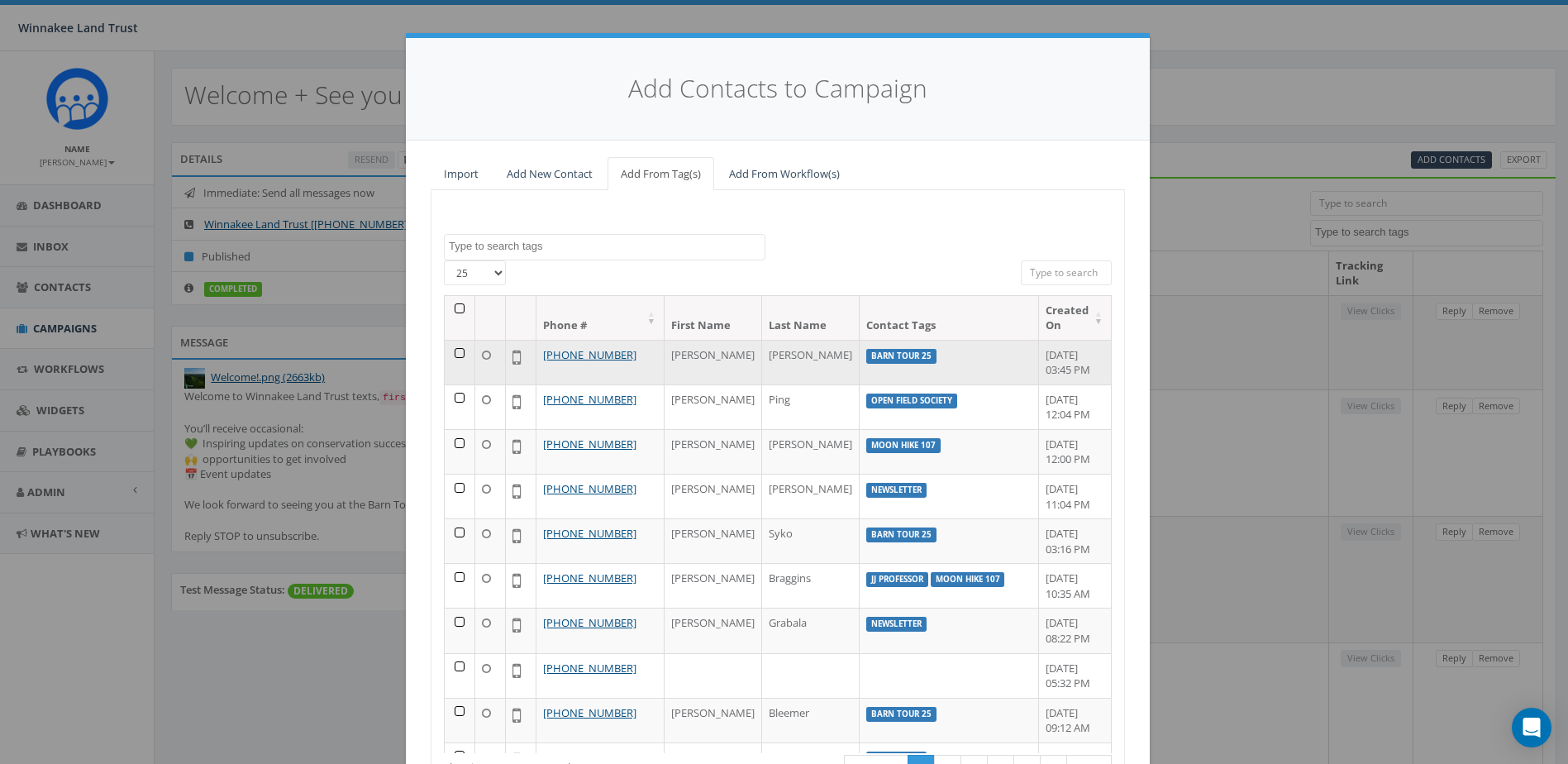
click at [451, 353] on td at bounding box center [460, 361] width 30 height 45
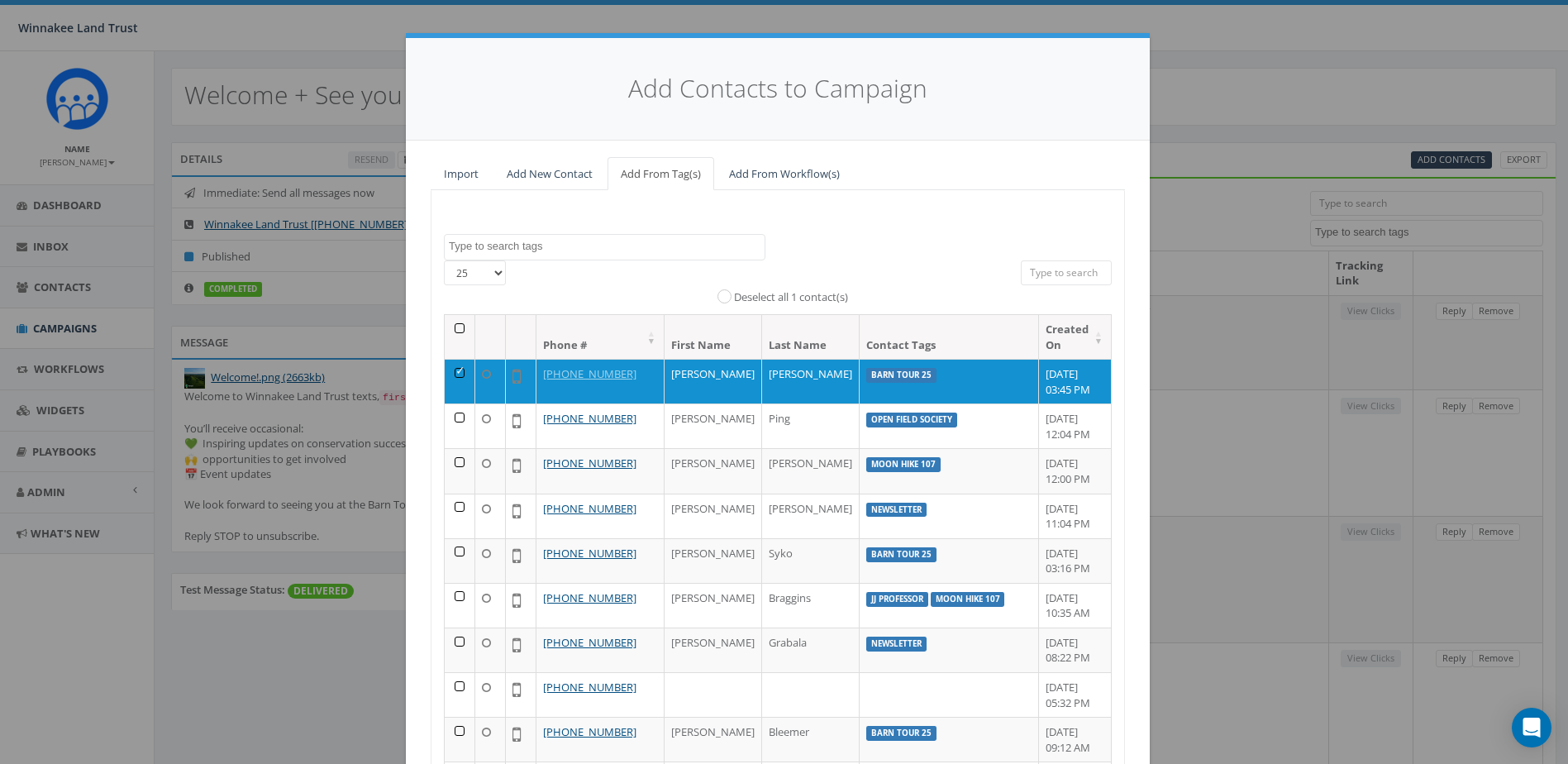
scroll to position [146, 0]
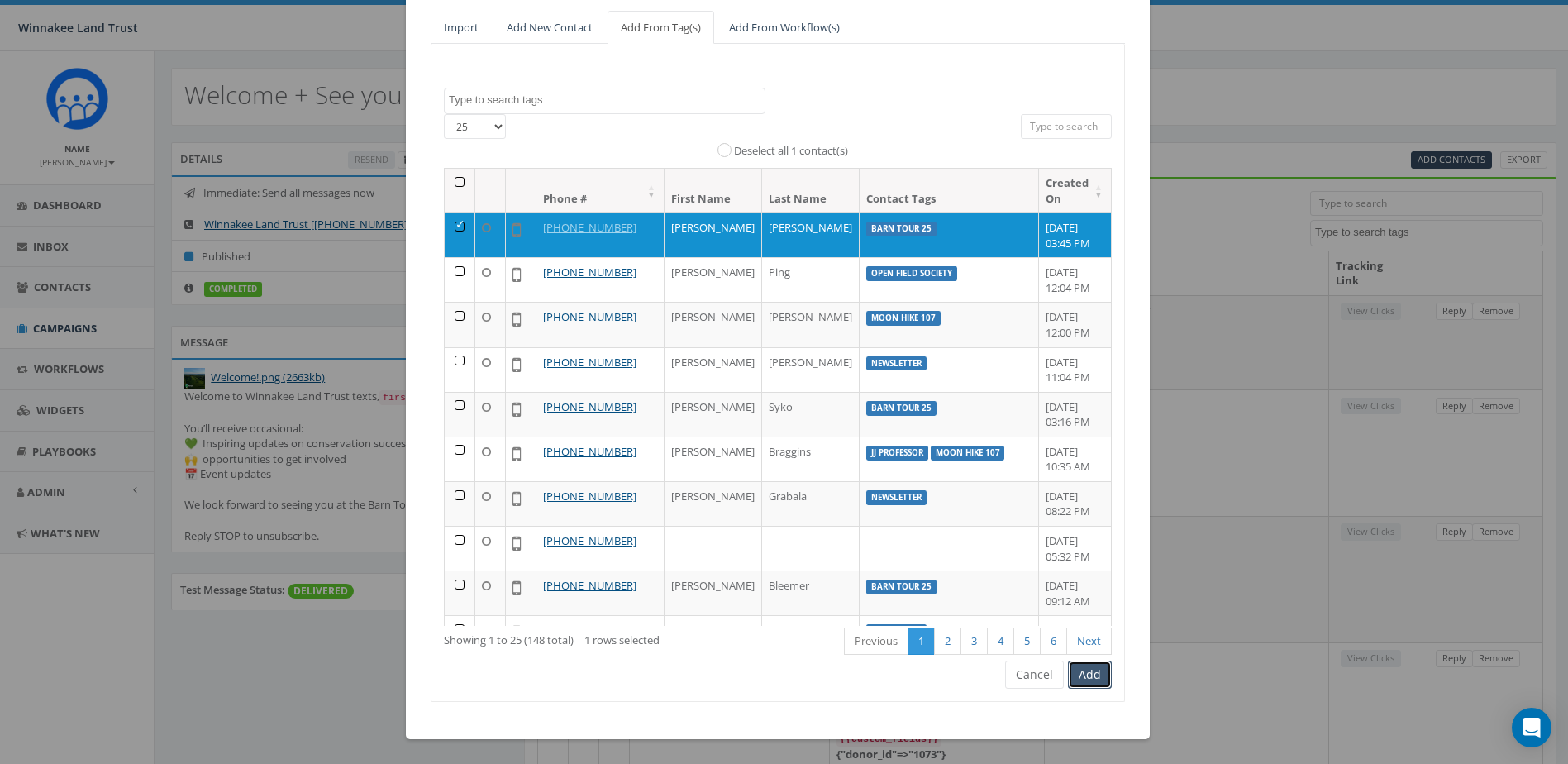
click at [1088, 677] on button "Add" at bounding box center [1090, 674] width 44 height 28
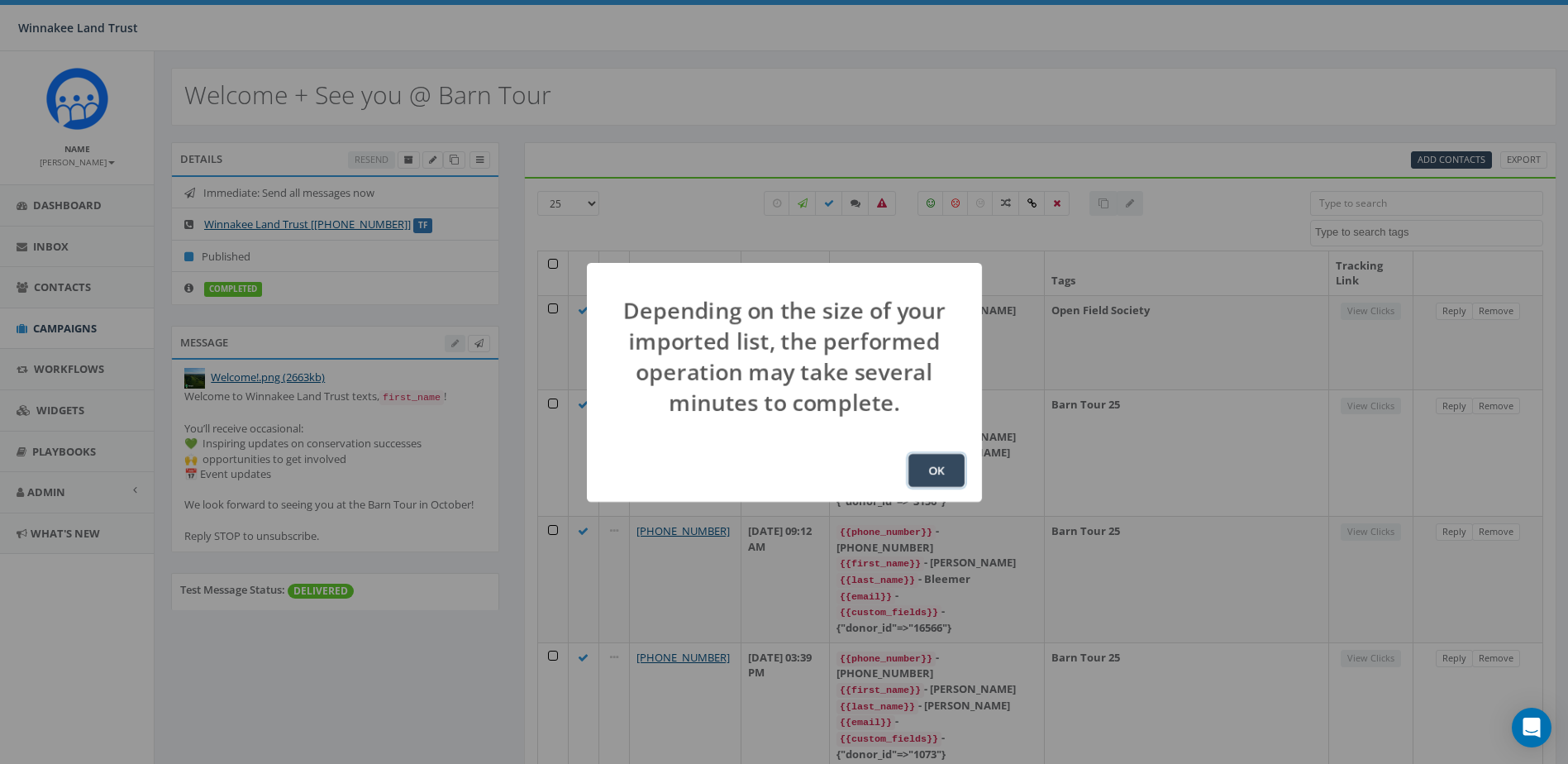
click at [943, 475] on button "OK" at bounding box center [936, 470] width 56 height 33
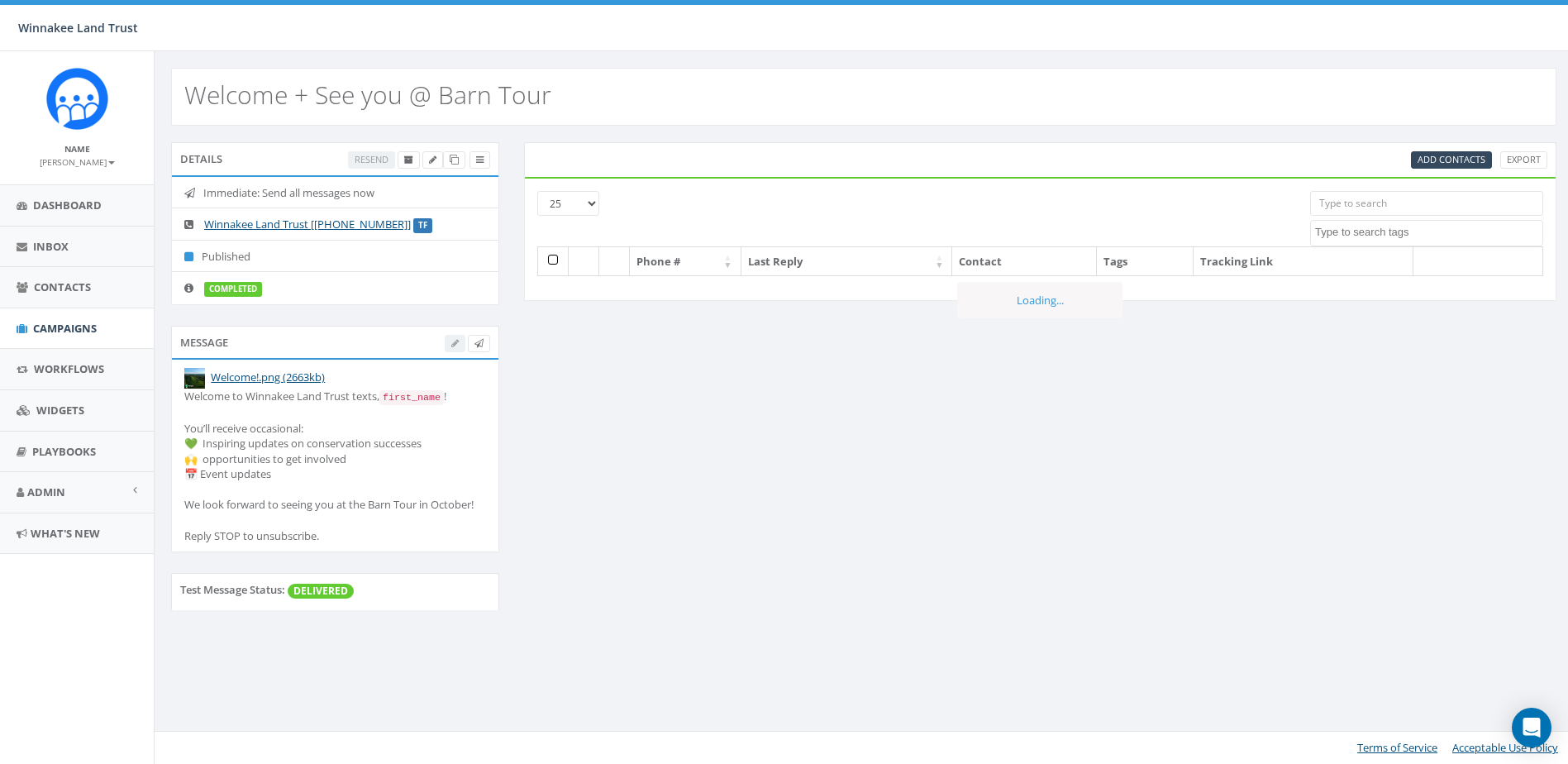
select select
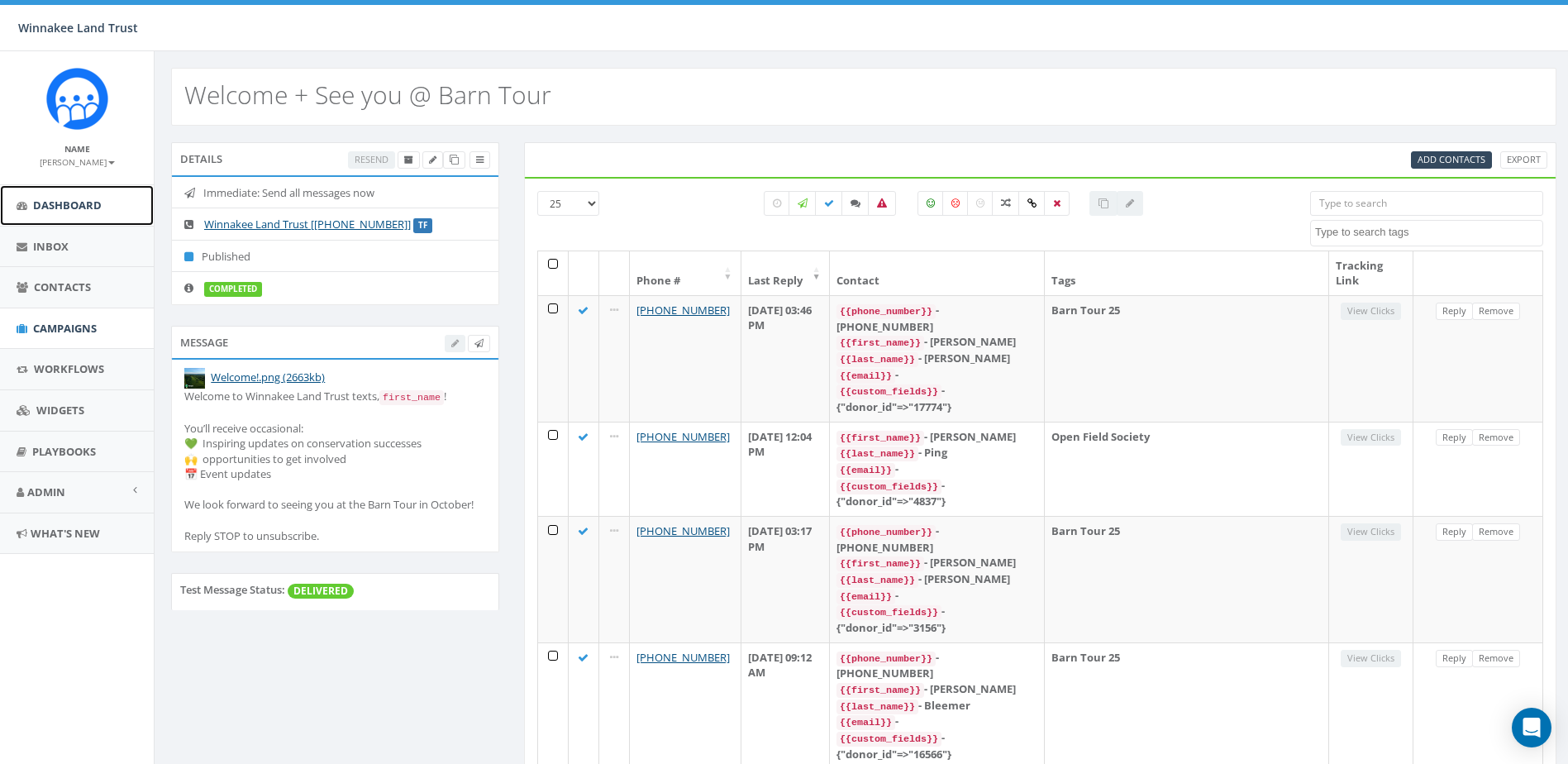
click at [44, 210] on span "Dashboard" at bounding box center [67, 205] width 69 height 15
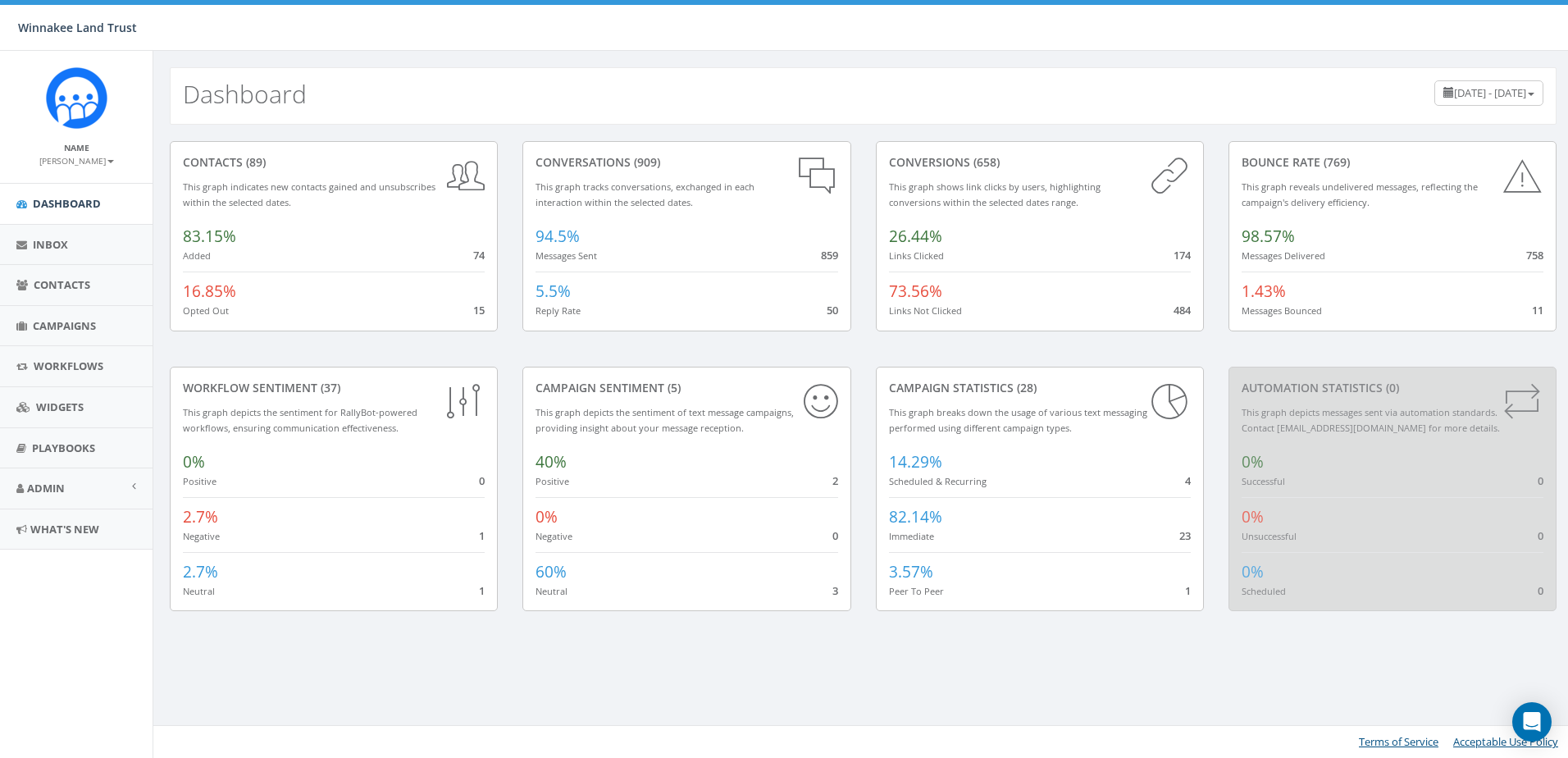
click at [1455, 90] on span "[DATE] - [DATE]" at bounding box center [1489, 93] width 72 height 15
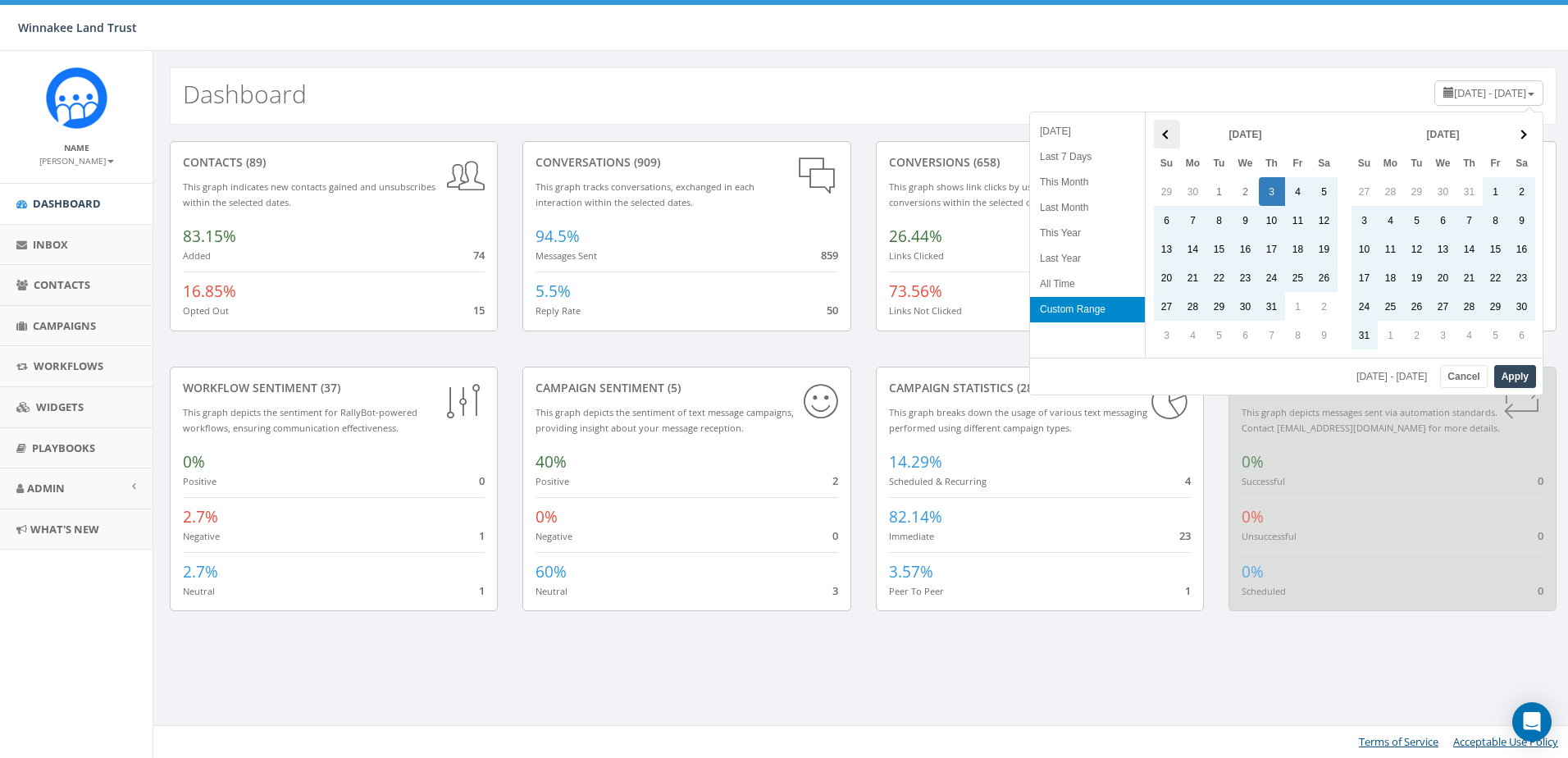
click at [1169, 133] on span at bounding box center [1167, 134] width 9 height 9
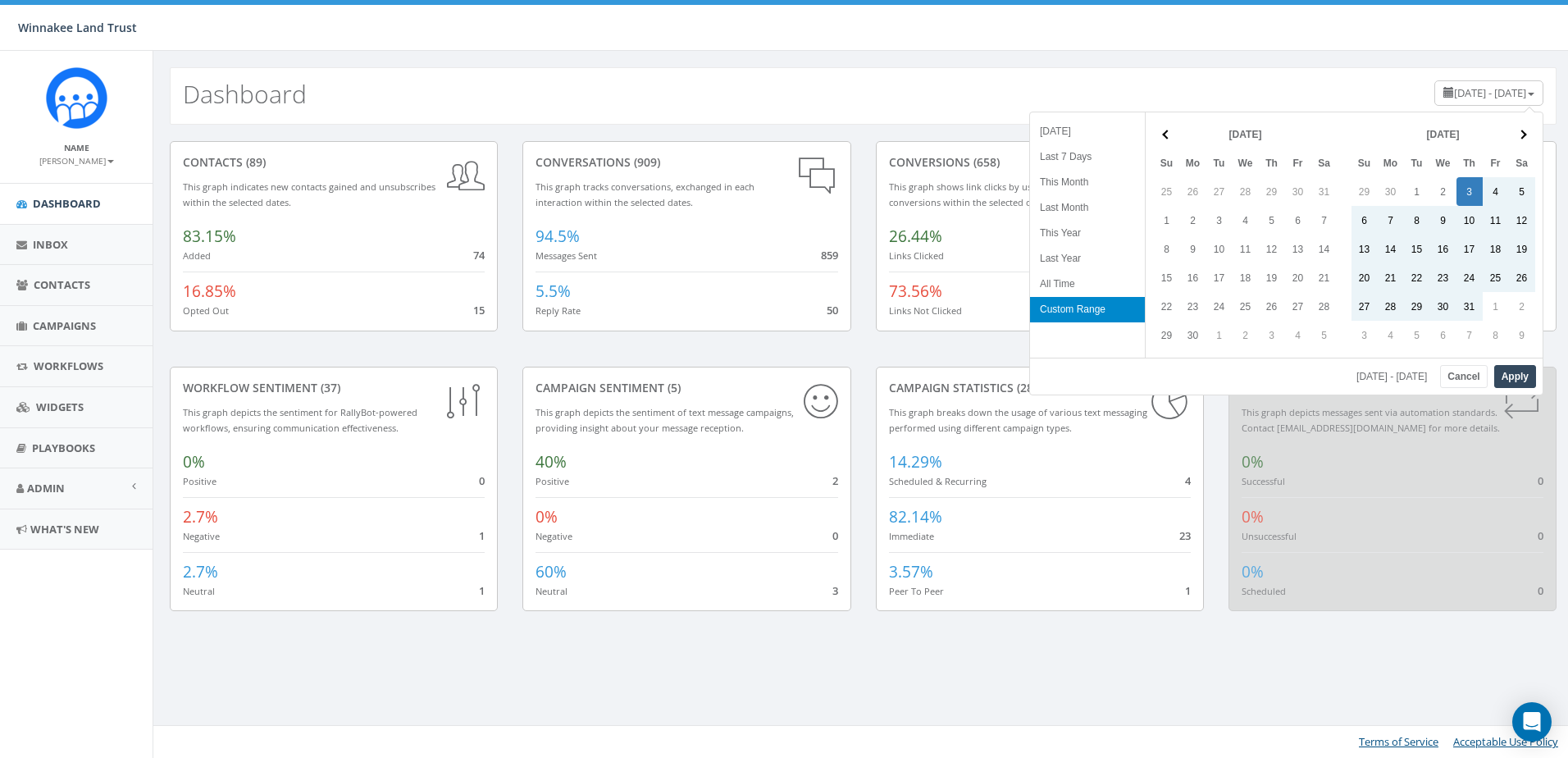
click at [1169, 133] on span at bounding box center [1167, 134] width 9 height 9
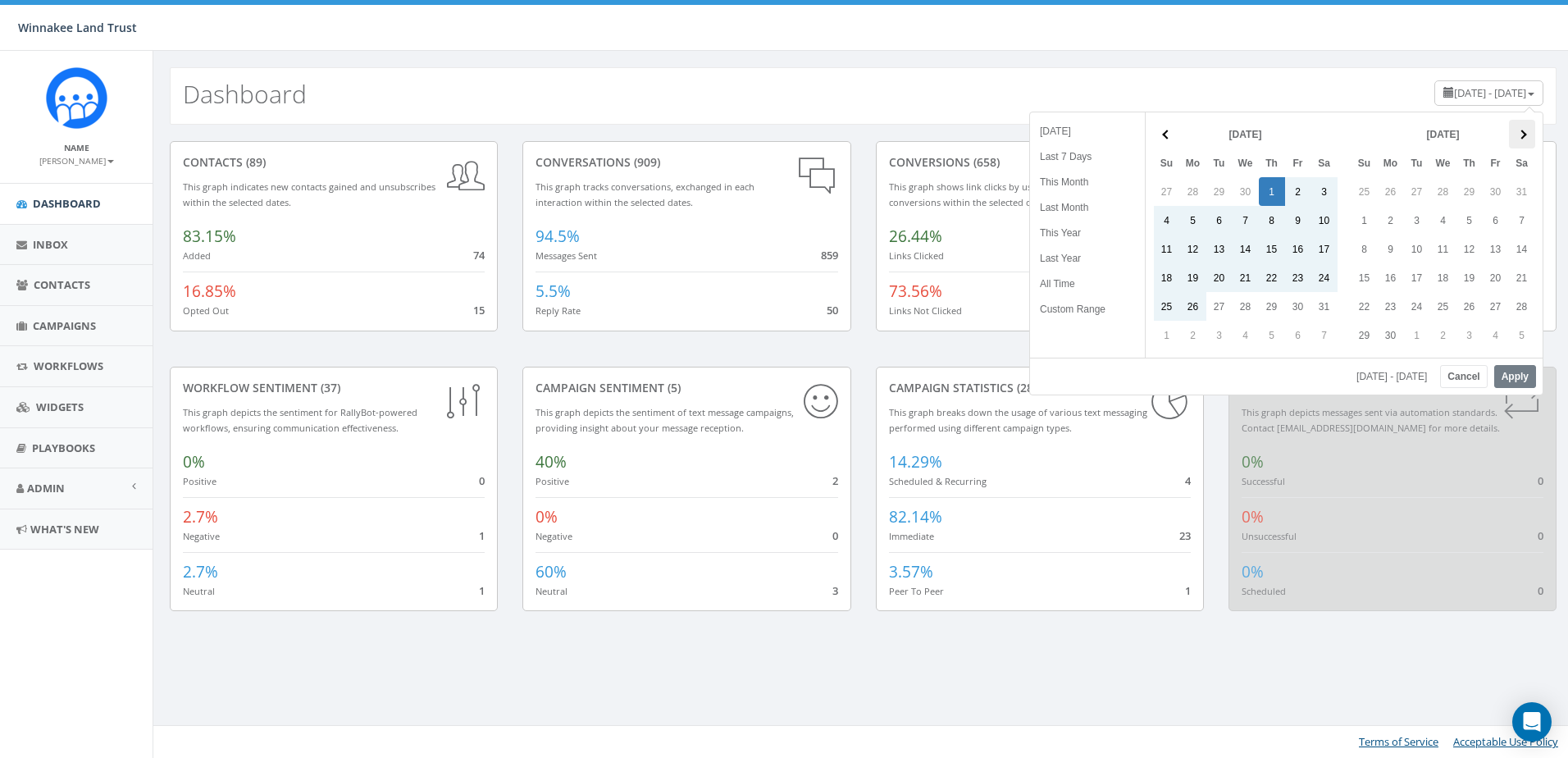
click at [1522, 139] on span at bounding box center [1522, 134] width 9 height 9
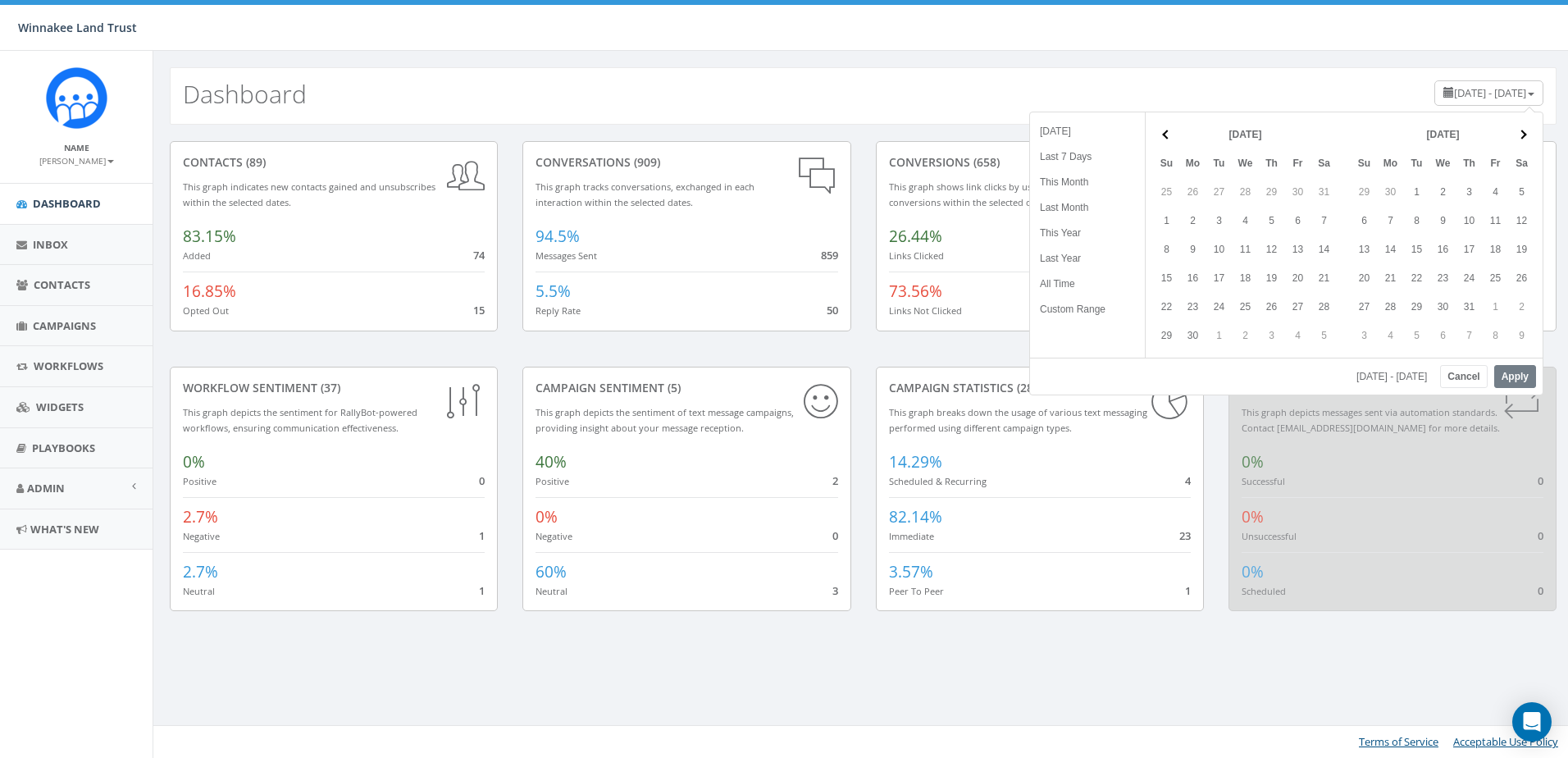
click at [1522, 139] on span at bounding box center [1522, 134] width 9 height 9
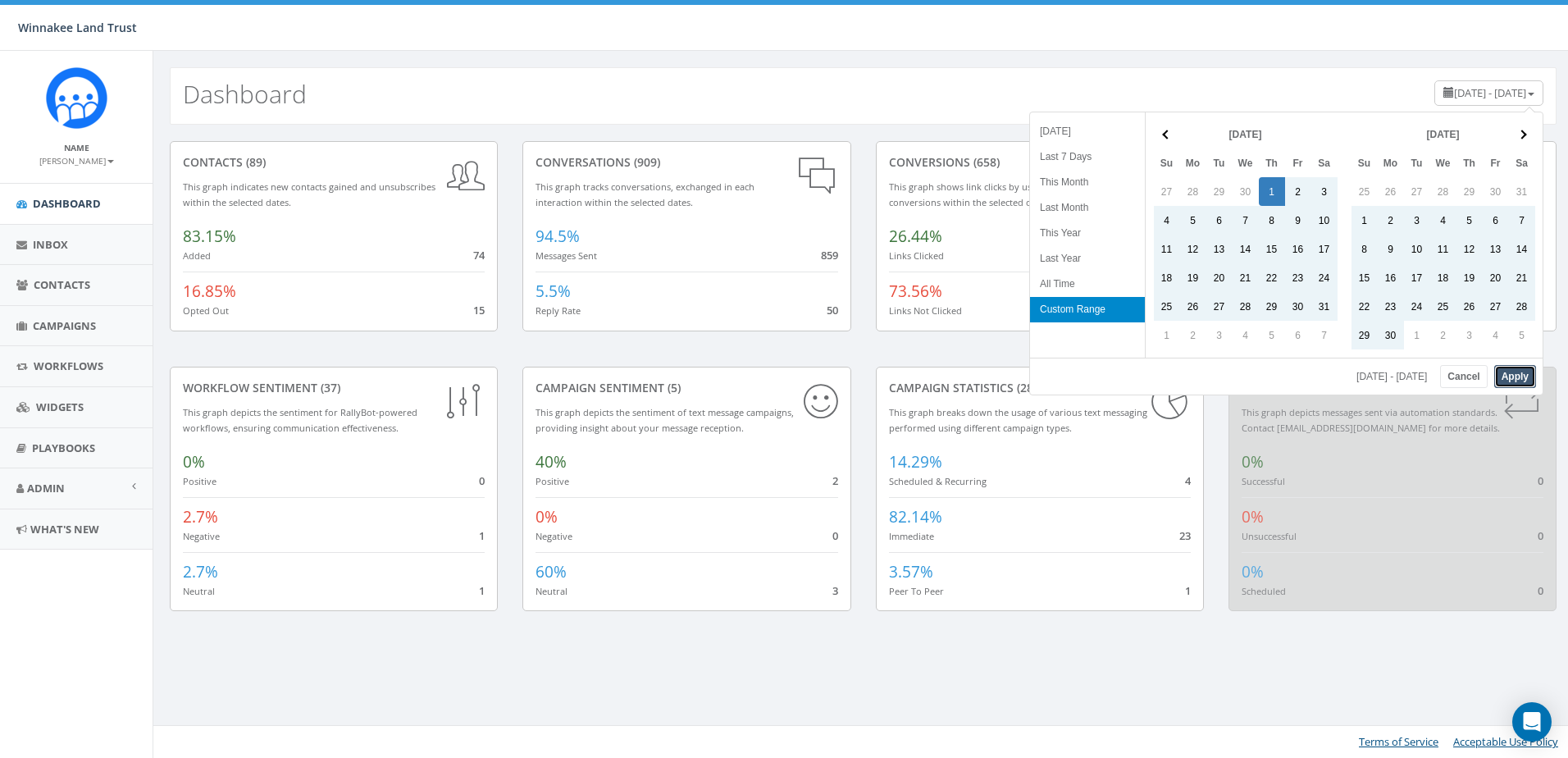
click at [1509, 374] on button "Apply" at bounding box center [1515, 376] width 42 height 23
